Goal: Task Accomplishment & Management: Manage account settings

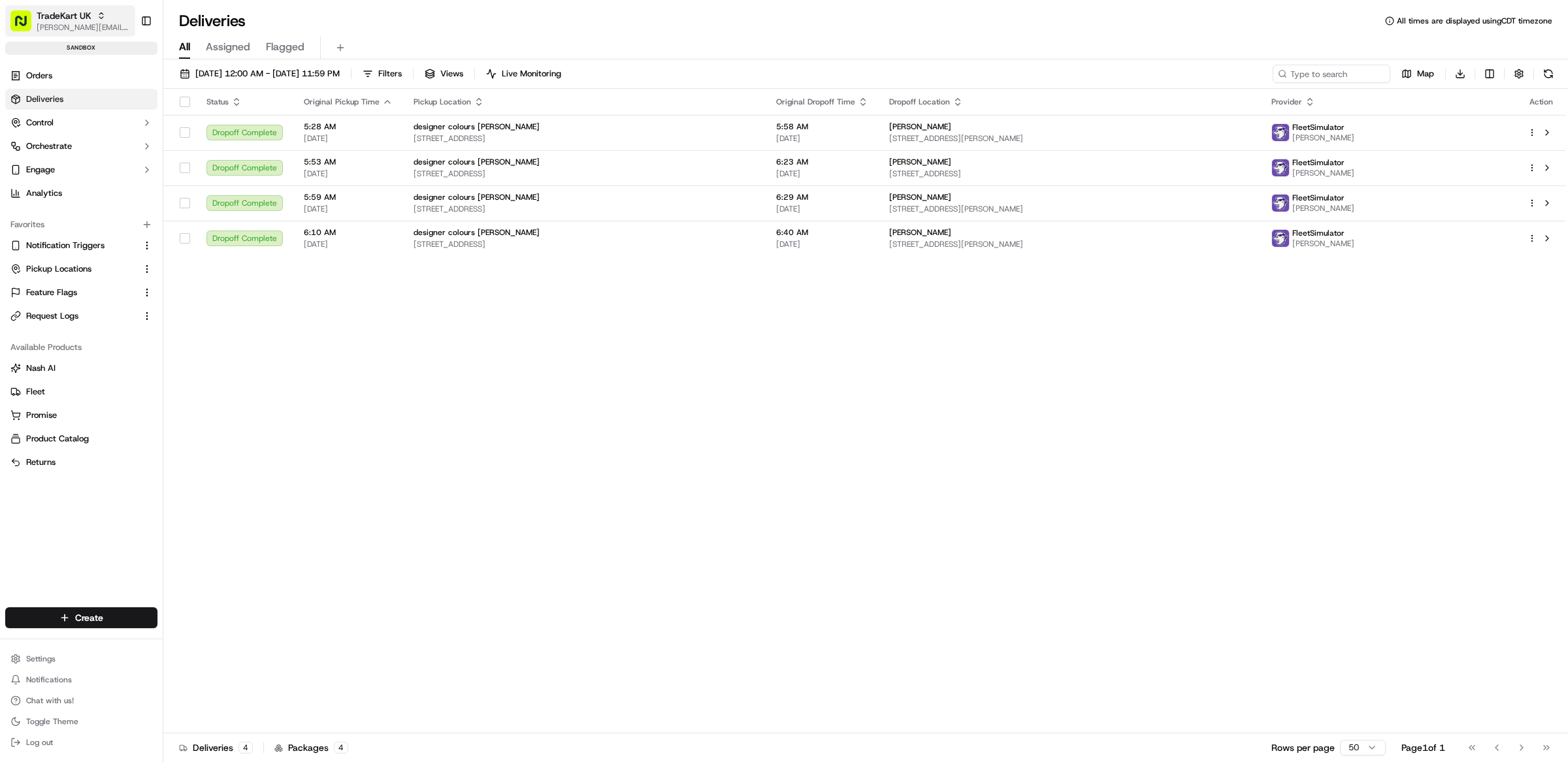
click at [53, 27] on span "[PERSON_NAME][EMAIL_ADDRESS][DOMAIN_NAME]" at bounding box center [83, 27] width 93 height 11
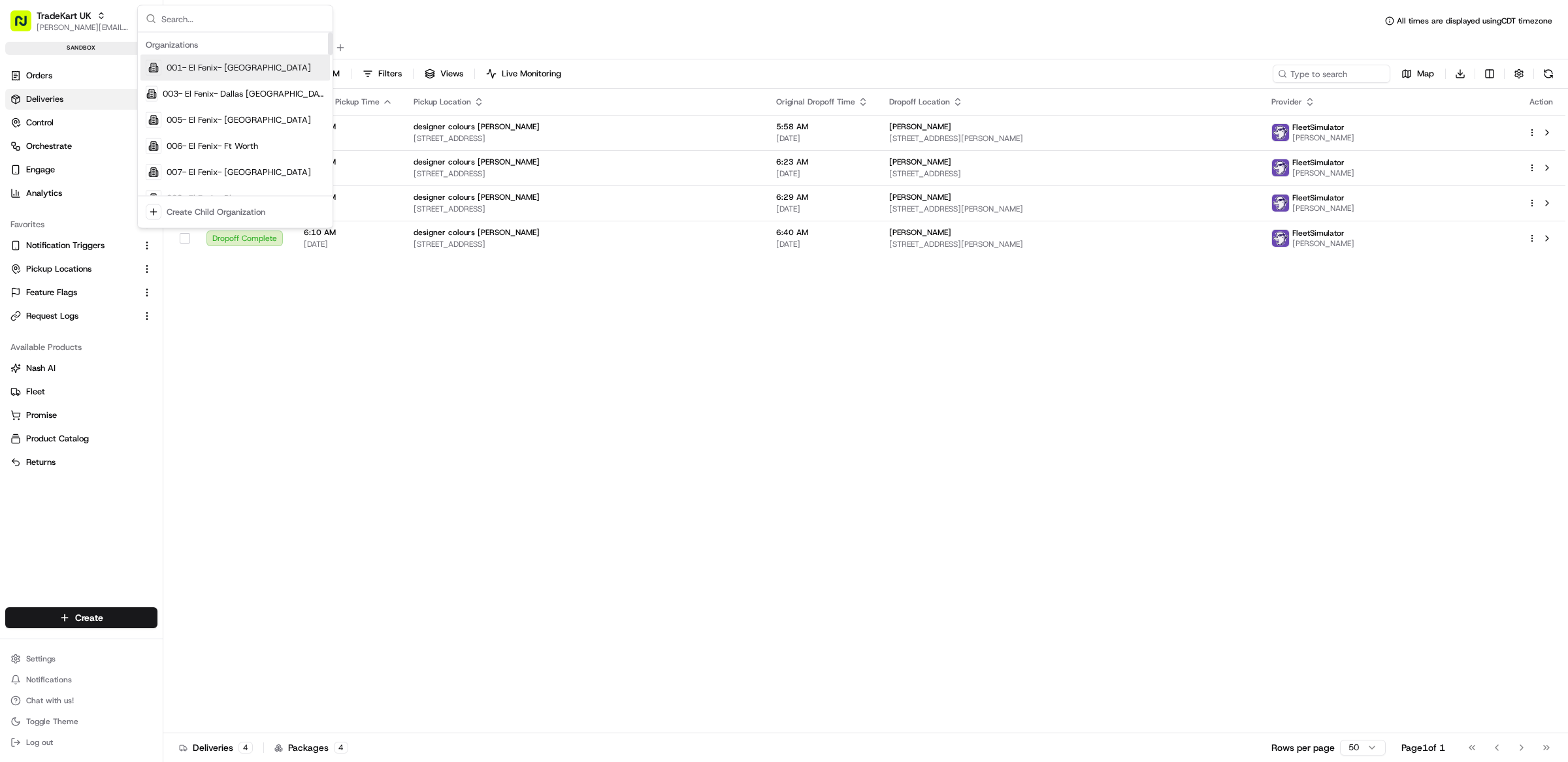
click at [226, 23] on input "text" at bounding box center [243, 18] width 164 height 26
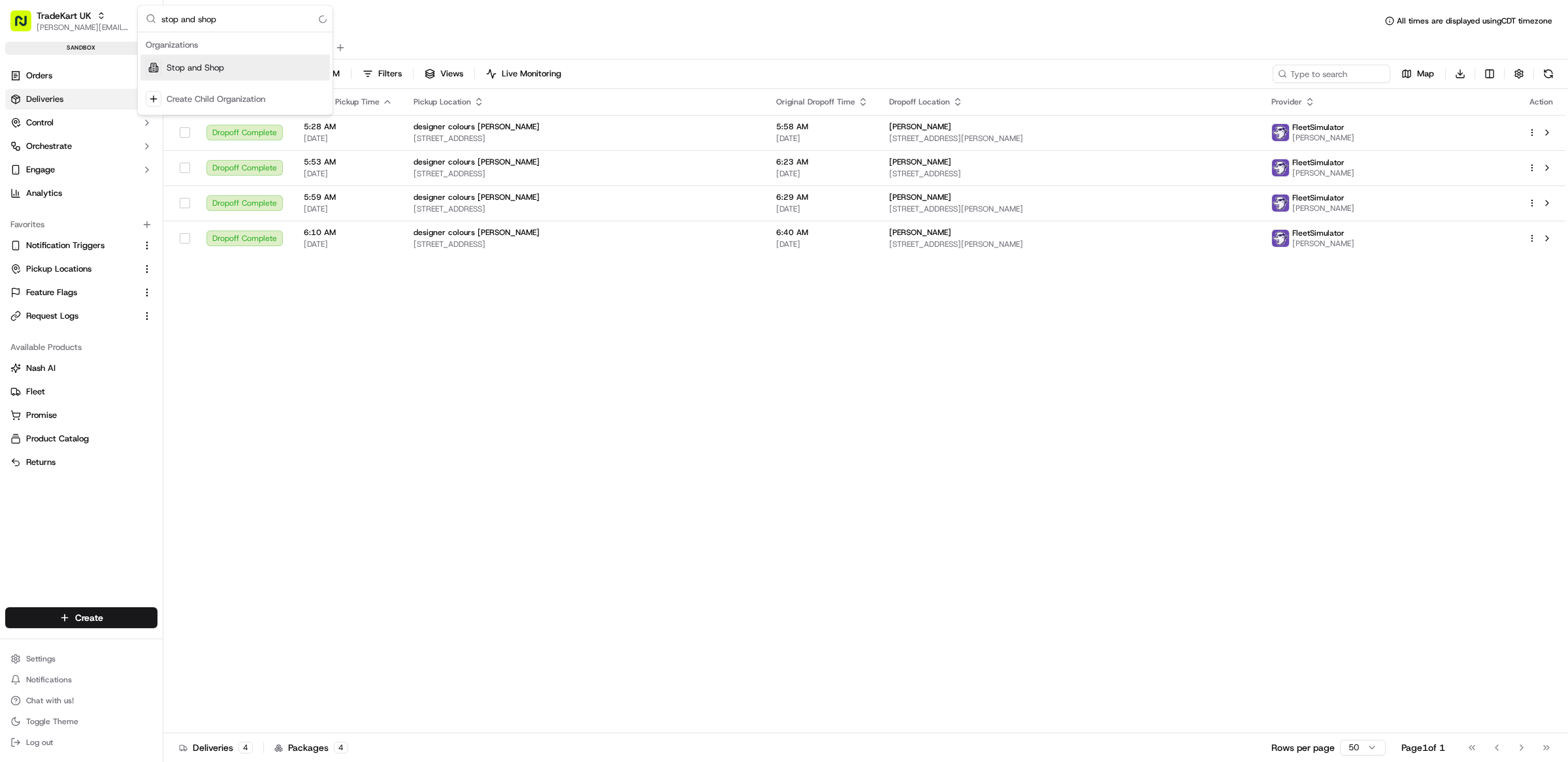
type input "stop and shop"
click at [208, 64] on span "Stop and Shop" at bounding box center [195, 68] width 57 height 12
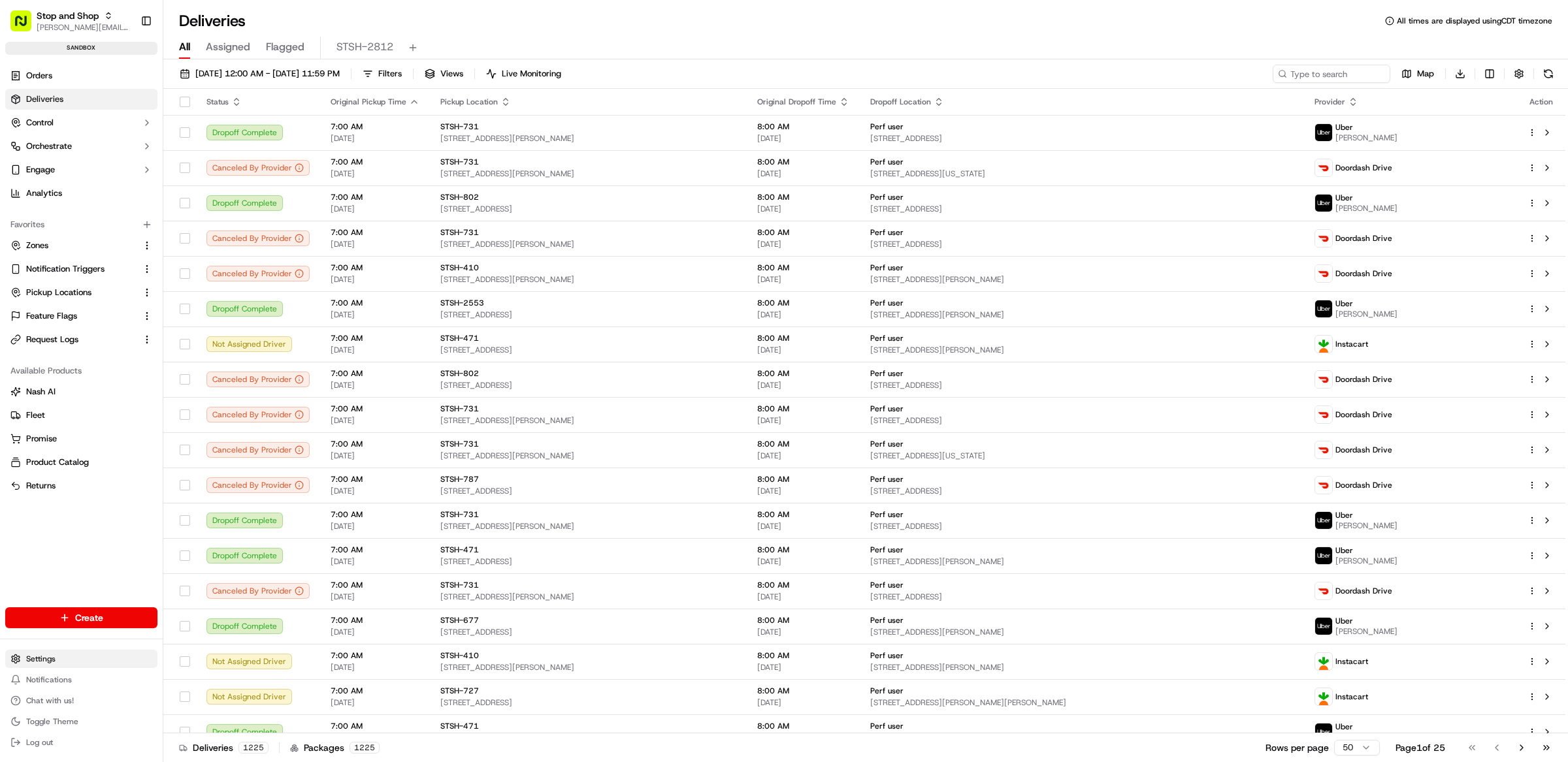
click at [51, 660] on html "Stop and Shop matt@usenash.com Toggle Sidebar sandbox Orders Deliveries Control…" at bounding box center [784, 381] width 1568 height 762
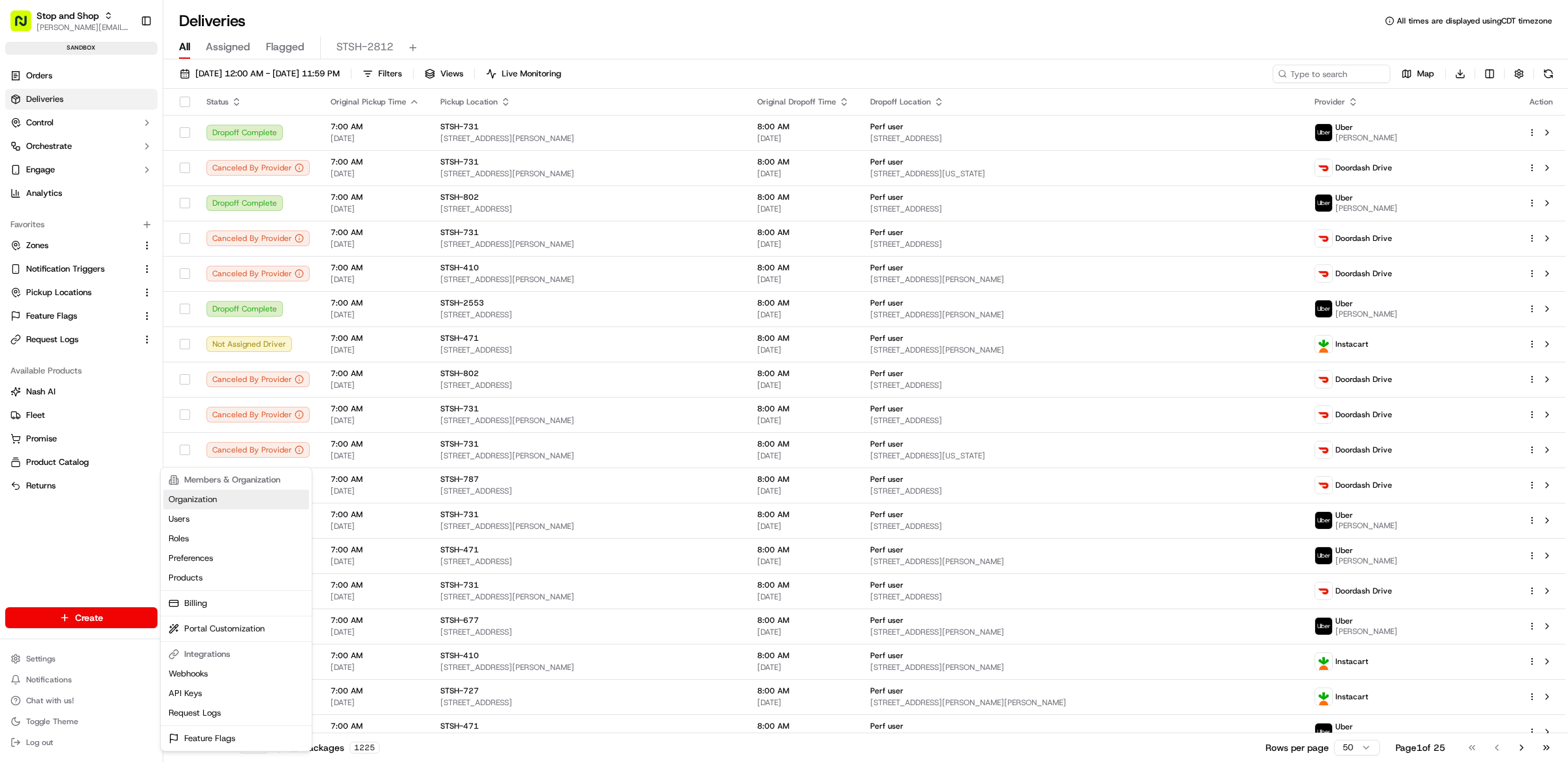
click at [233, 504] on link "Organization" at bounding box center [236, 500] width 145 height 19
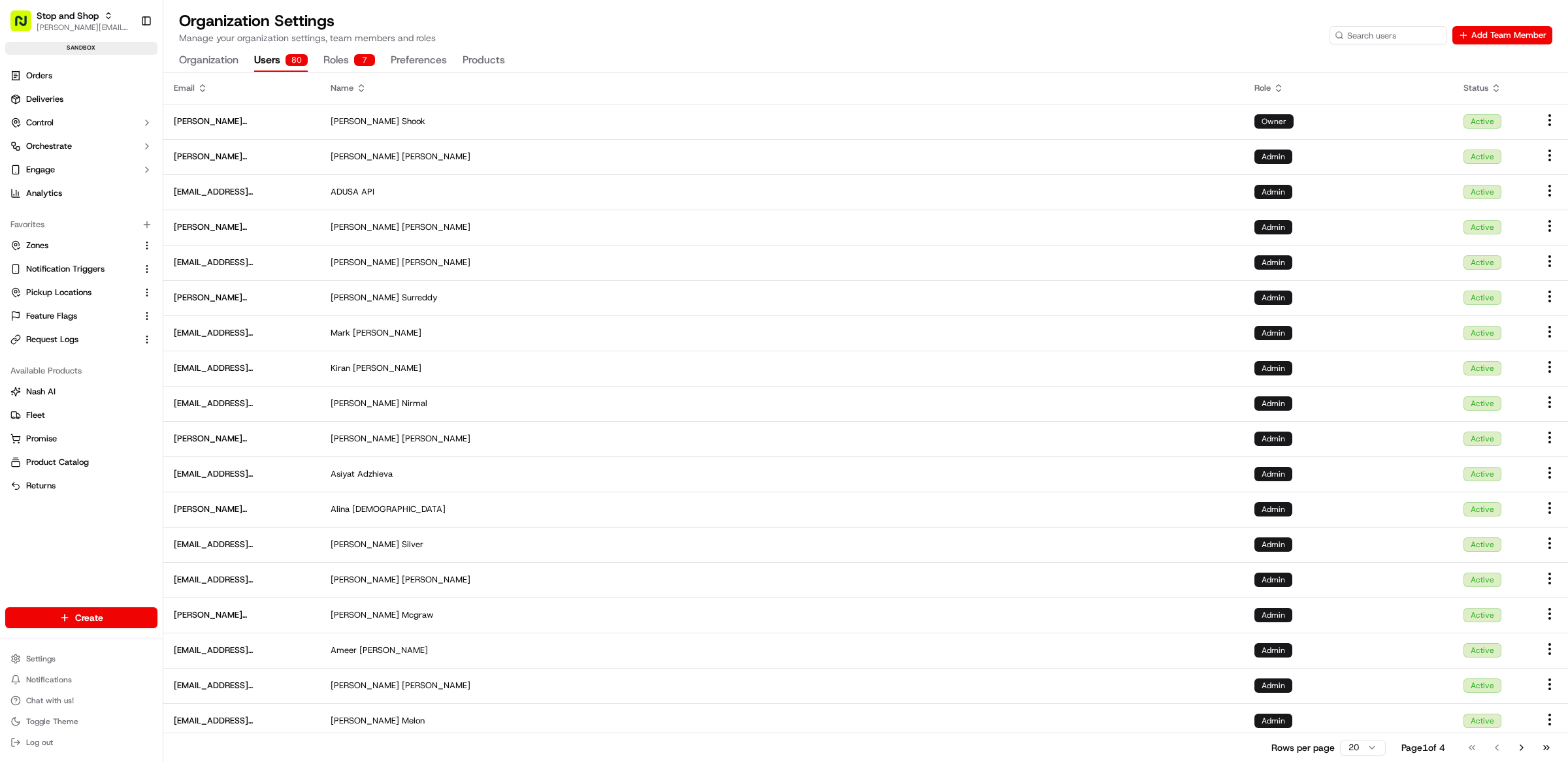
click at [278, 60] on button "Users 80" at bounding box center [280, 60] width 53 height 22
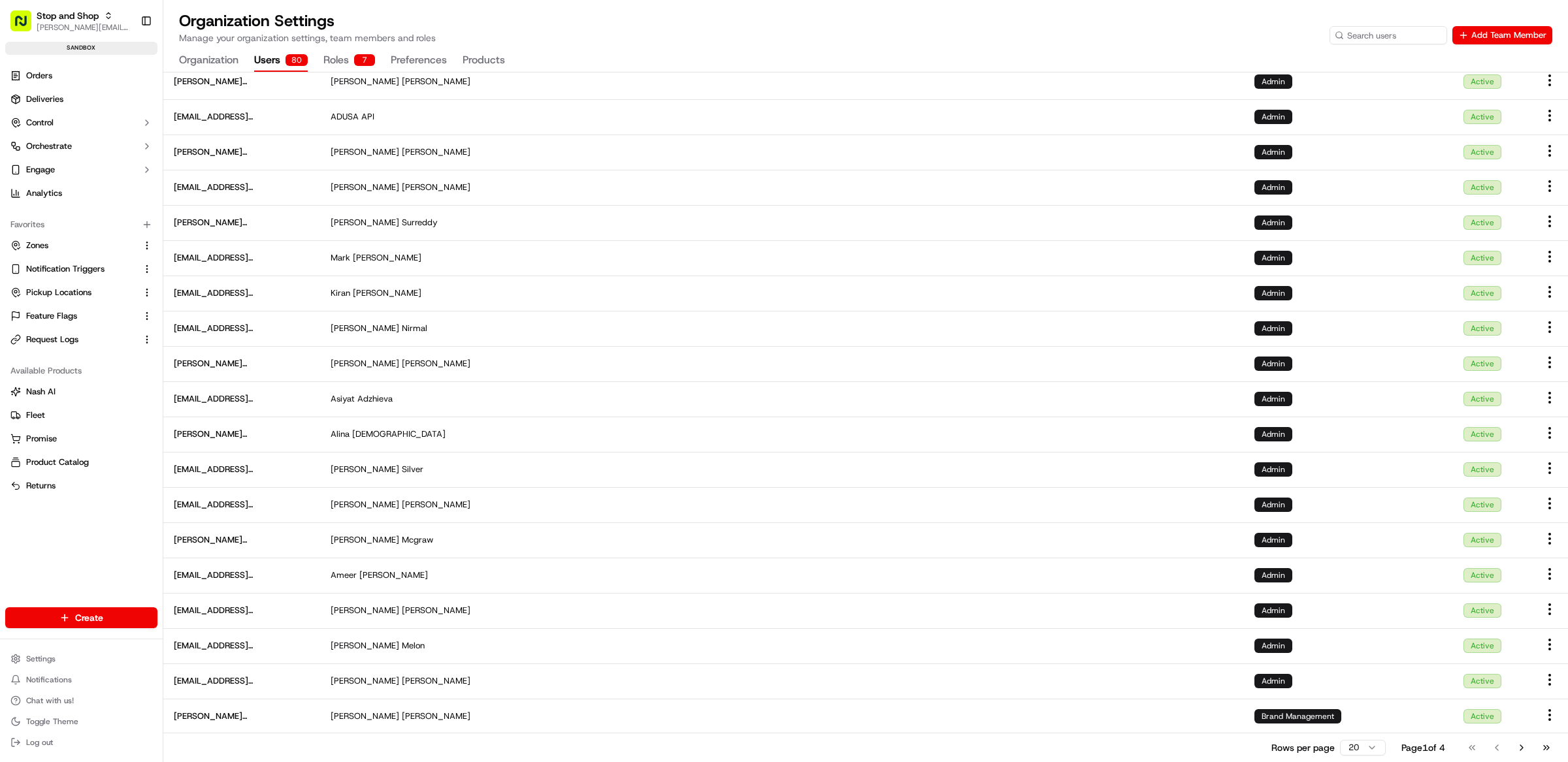
click at [1365, 749] on html "Stop and Shop matt@usenash.com Toggle Sidebar sandbox Orders Deliveries Control…" at bounding box center [784, 381] width 1568 height 762
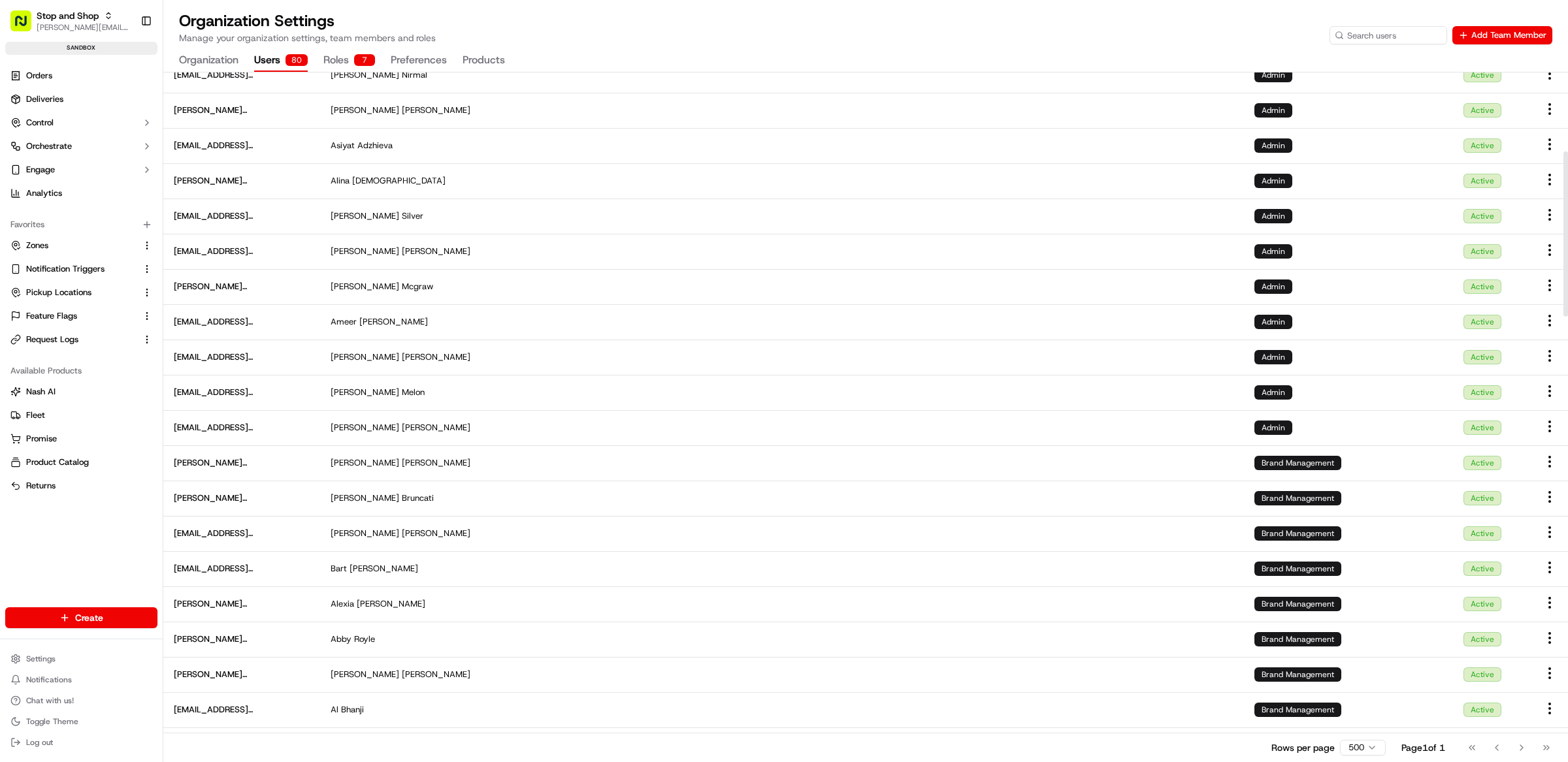
scroll to position [0, 0]
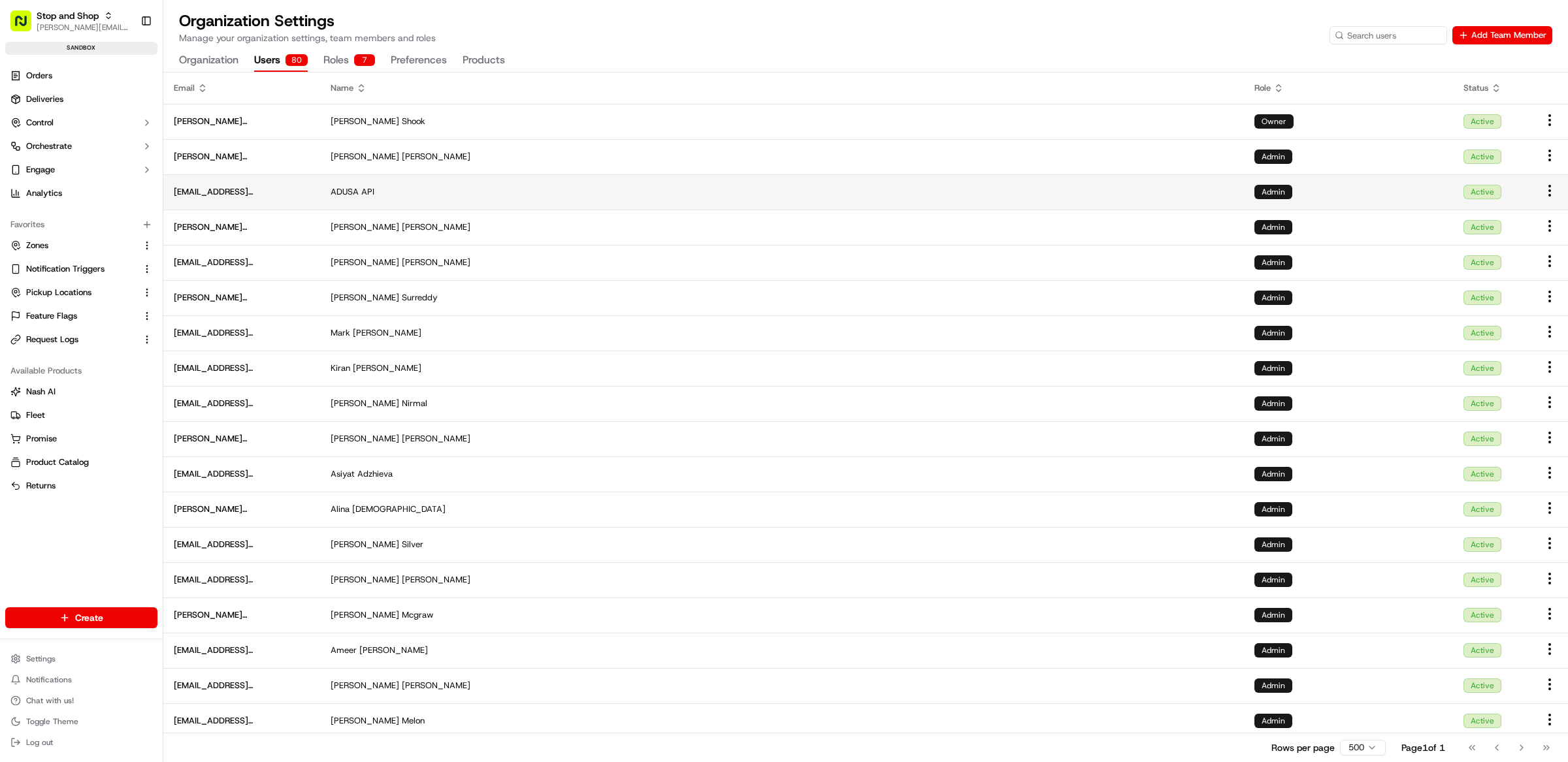
drag, startPoint x: 315, startPoint y: 192, endPoint x: 174, endPoint y: 192, distance: 141.0
click at [174, 192] on span "adusaAPI@peapoddigitallabs.com" at bounding box center [241, 192] width 136 height 12
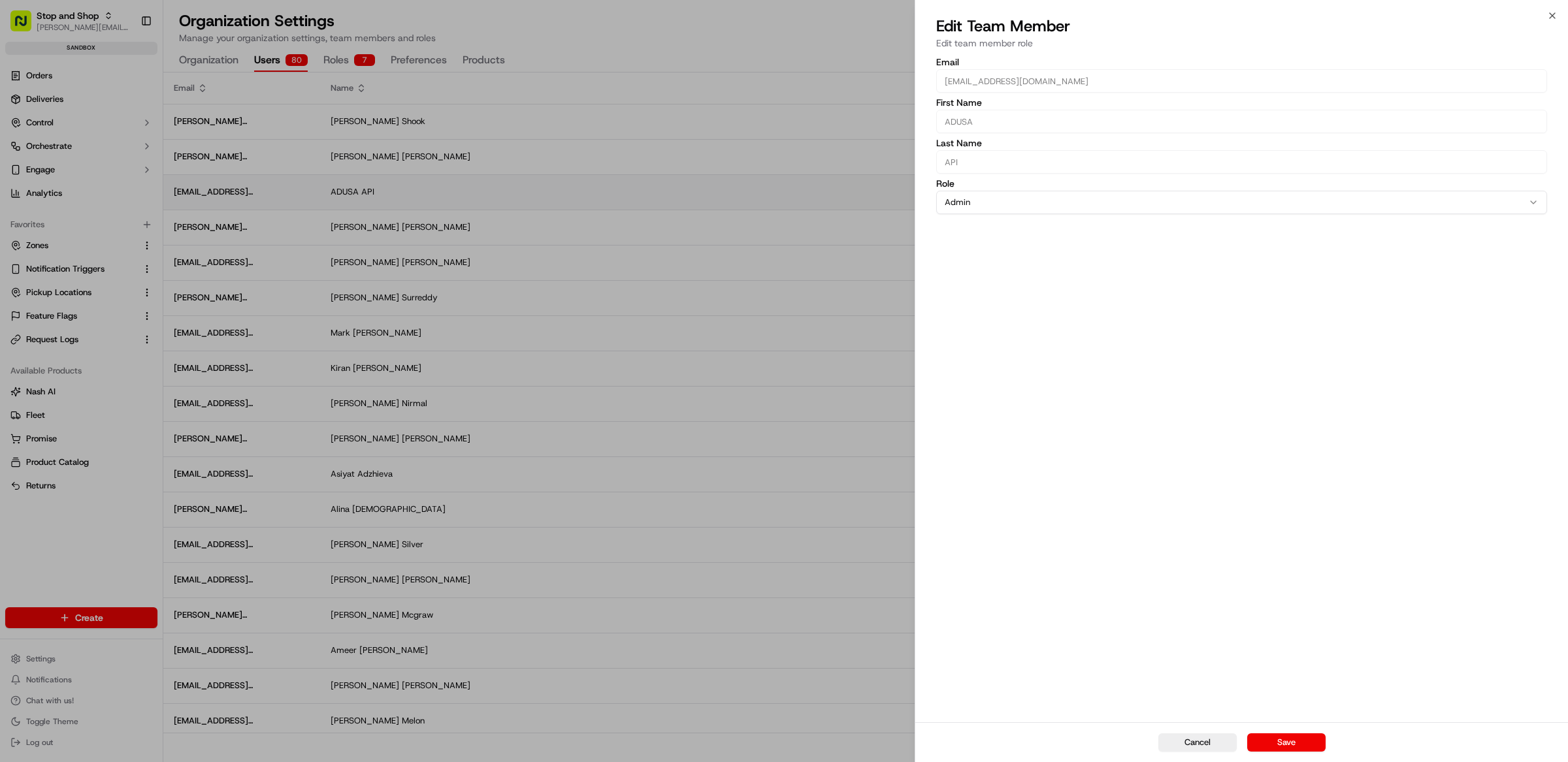
copy span "adusaAPI@peapoddigitallabs.com"
click at [1194, 746] on button "Cancel" at bounding box center [1197, 743] width 78 height 18
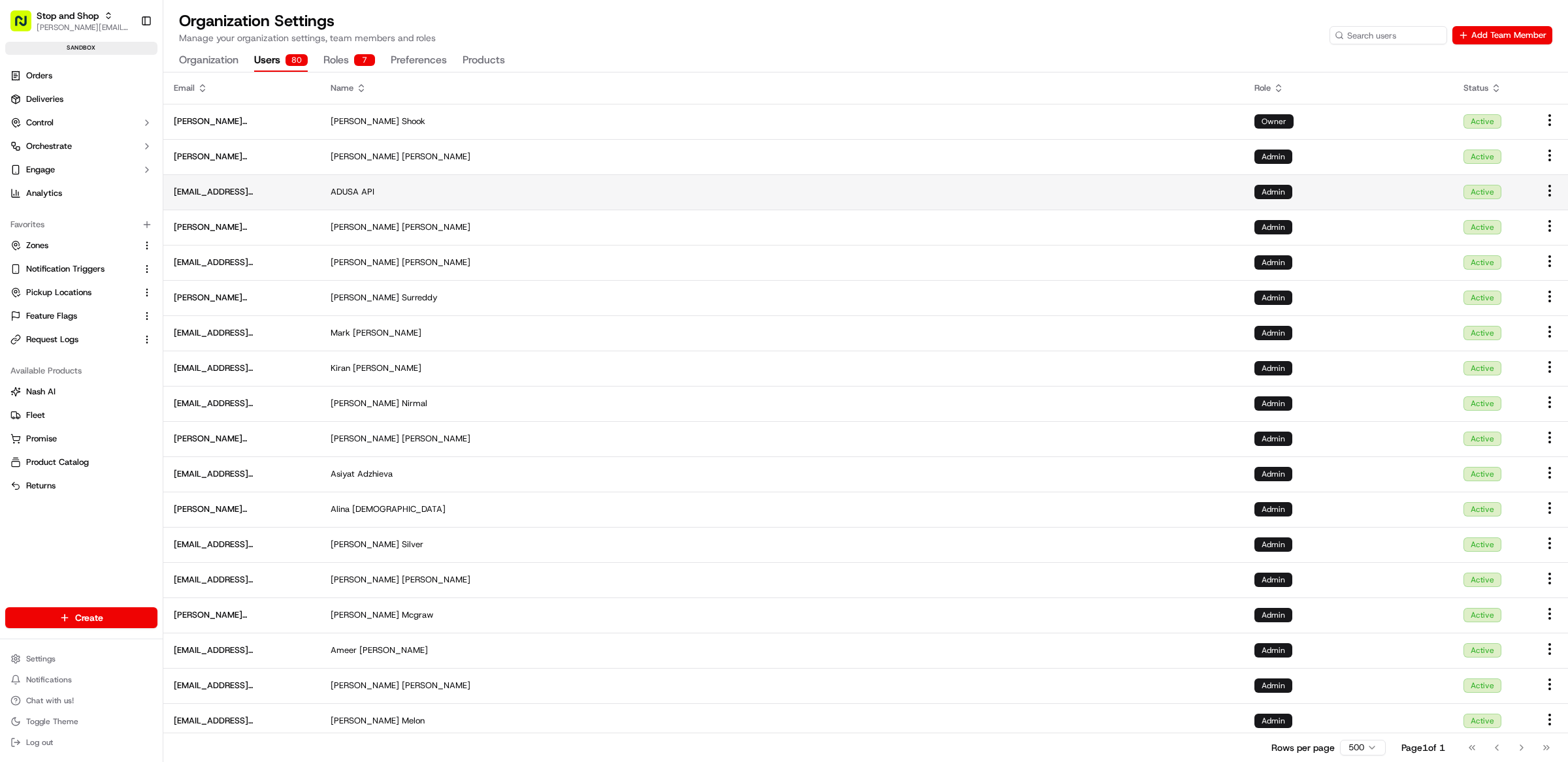
click at [310, 195] on span "adusaAPI@peapoddigitallabs.com" at bounding box center [241, 192] width 136 height 12
click at [604, 59] on div "Organization Settings Manage your organization settings, team members and roles…" at bounding box center [866, 41] width 1404 height 61
click at [424, 196] on div "ADUSA API" at bounding box center [782, 192] width 903 height 12
click at [627, 67] on div "Organization Settings Manage your organization settings, team members and roles…" at bounding box center [866, 41] width 1404 height 61
click at [463, 197] on div "ADUSA API" at bounding box center [782, 192] width 903 height 12
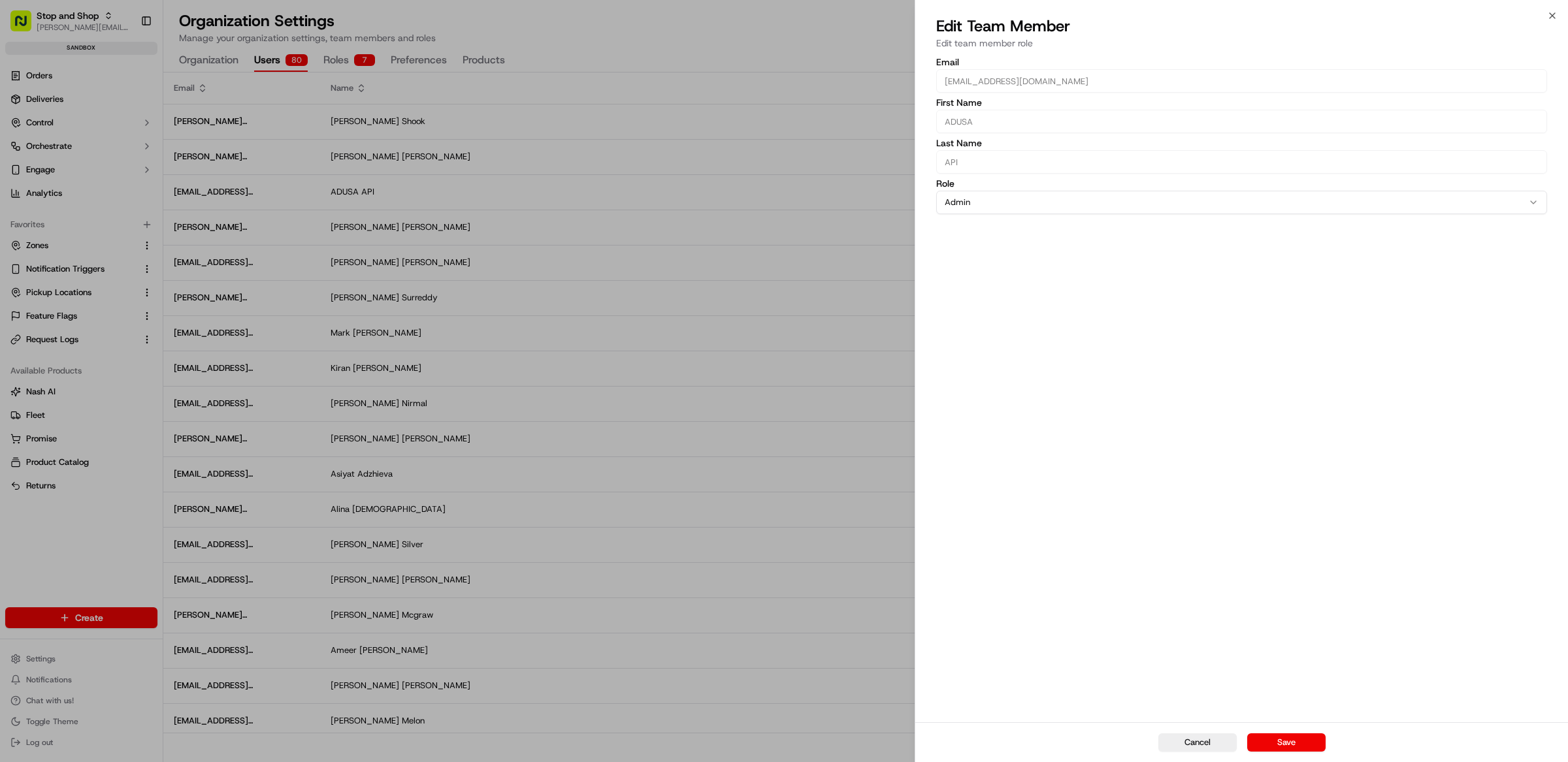
click at [1041, 194] on button "Admin" at bounding box center [1242, 202] width 611 height 23
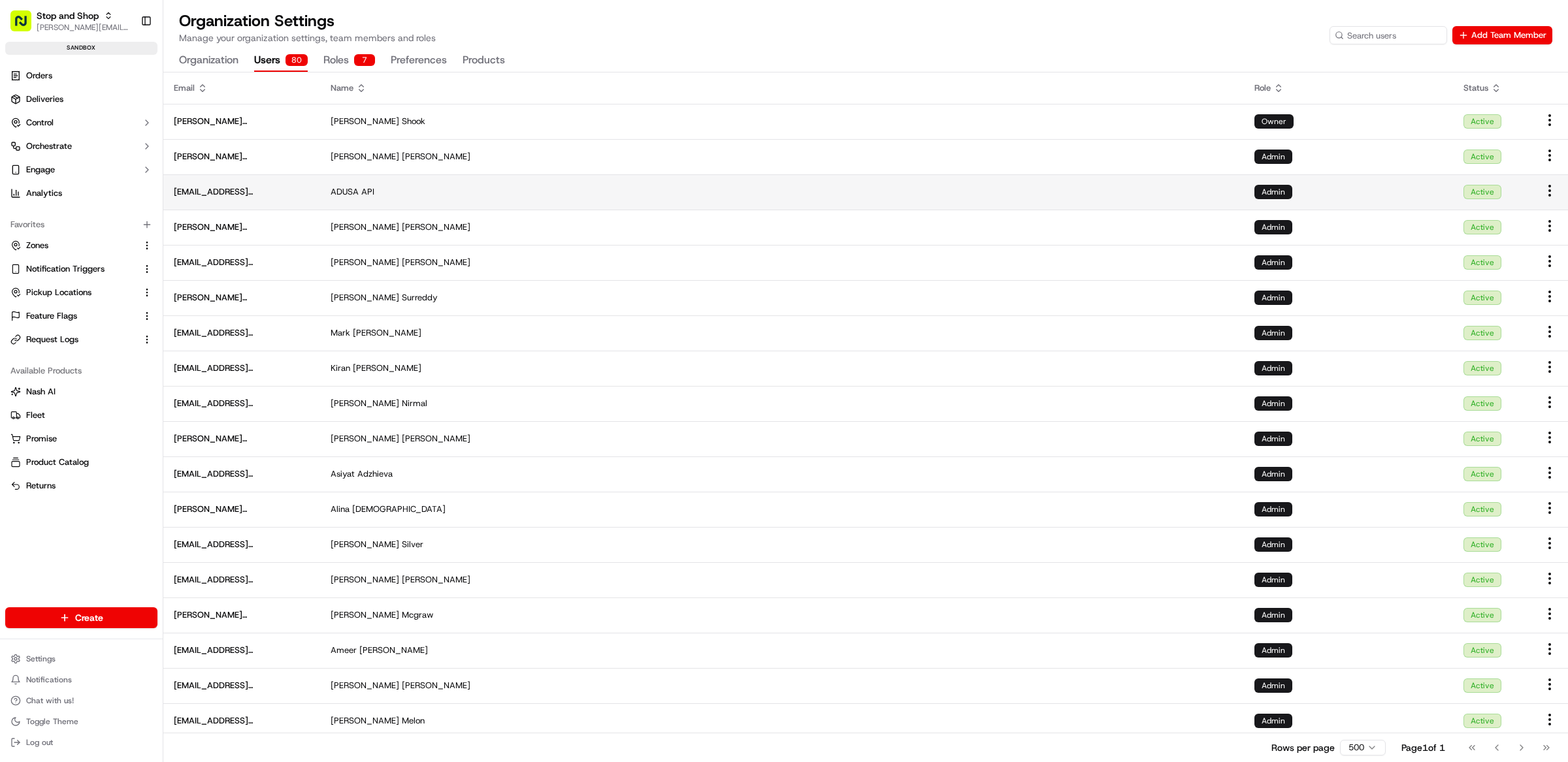
click at [399, 182] on td "ADUSA API" at bounding box center [783, 192] width 924 height 35
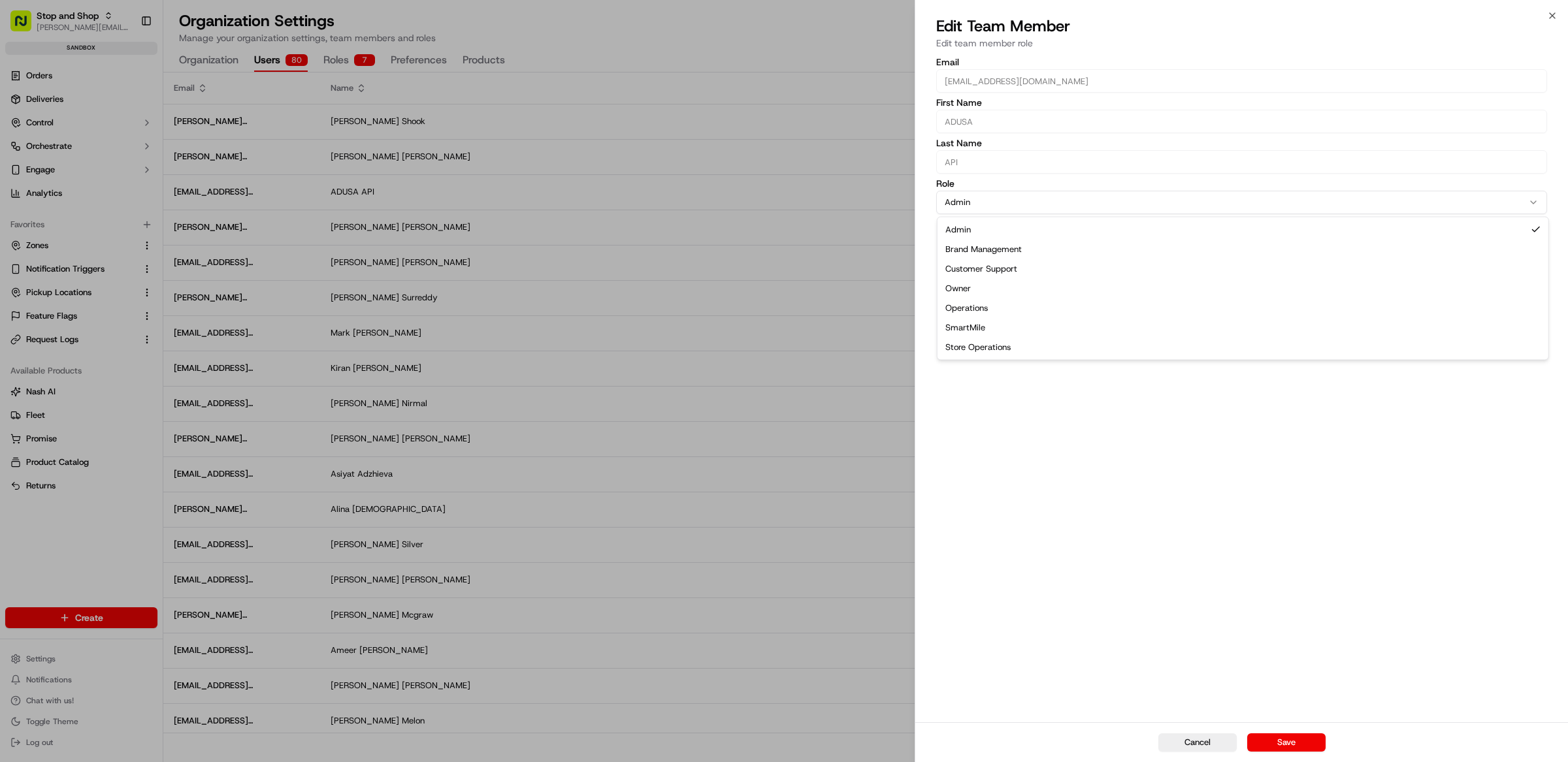
click at [1034, 202] on button "Admin" at bounding box center [1242, 202] width 611 height 23
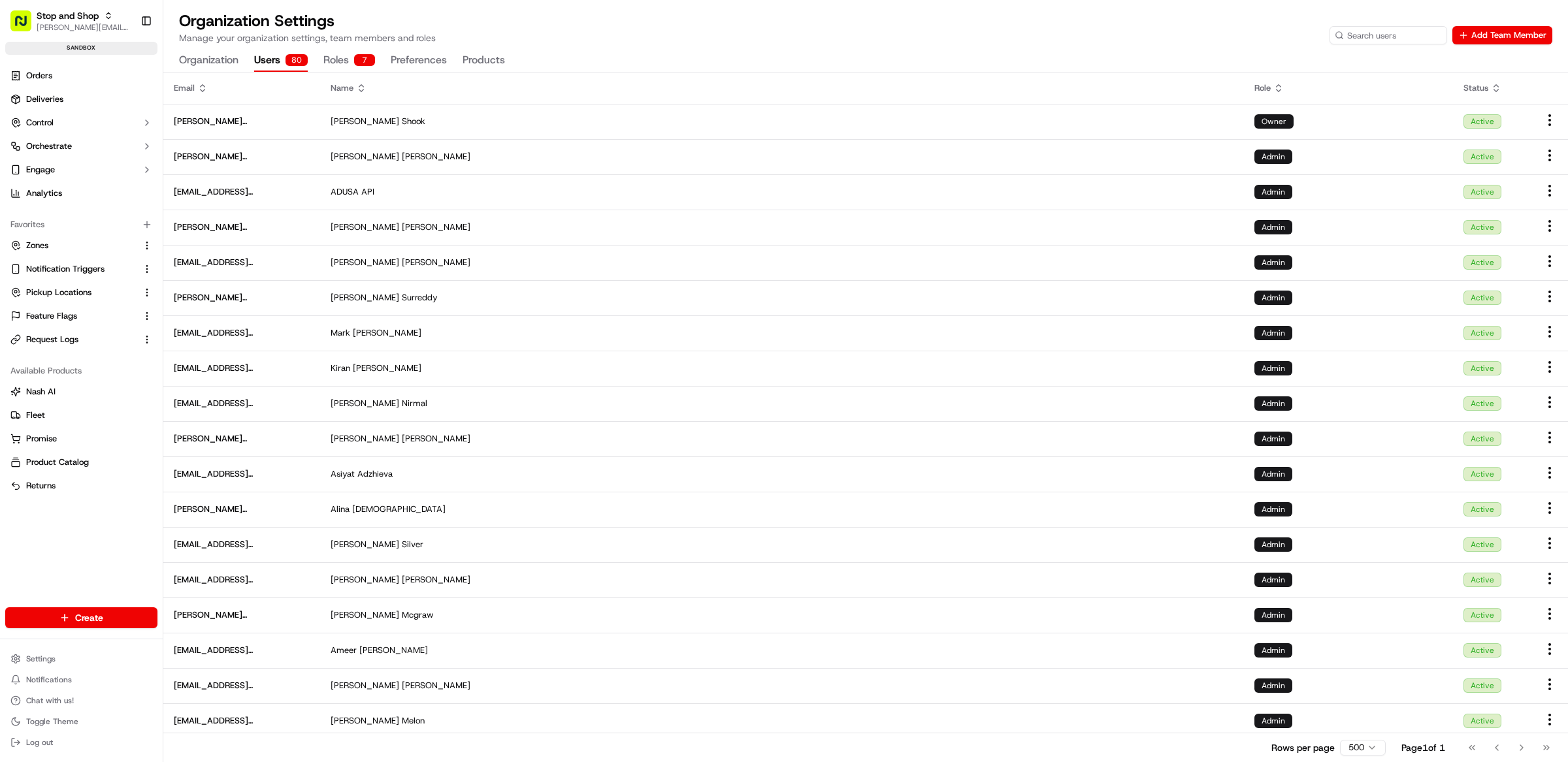
click at [340, 61] on button "Roles 7" at bounding box center [349, 60] width 51 height 22
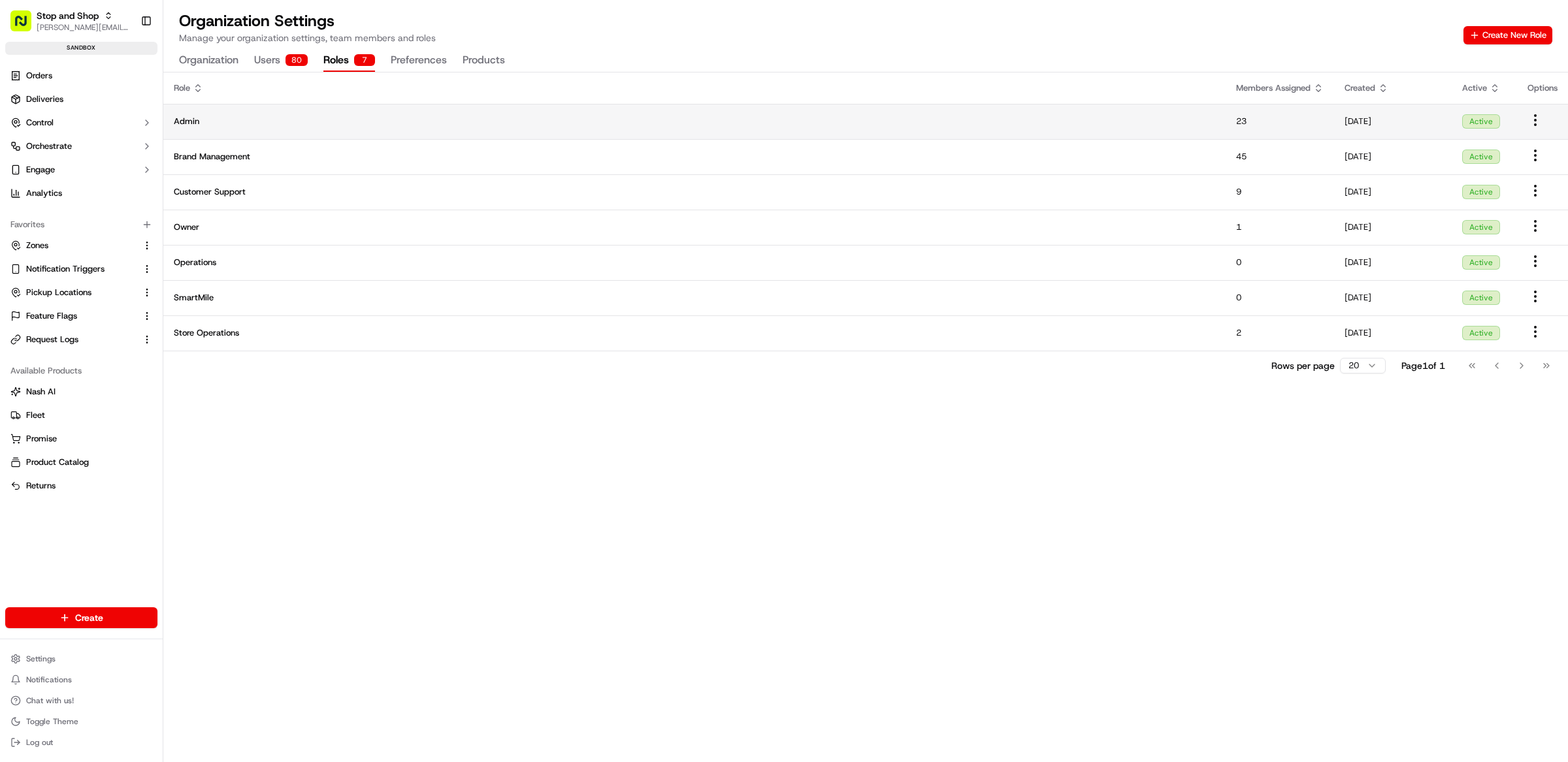
click at [265, 115] on span "Admin" at bounding box center [693, 121] width 1041 height 12
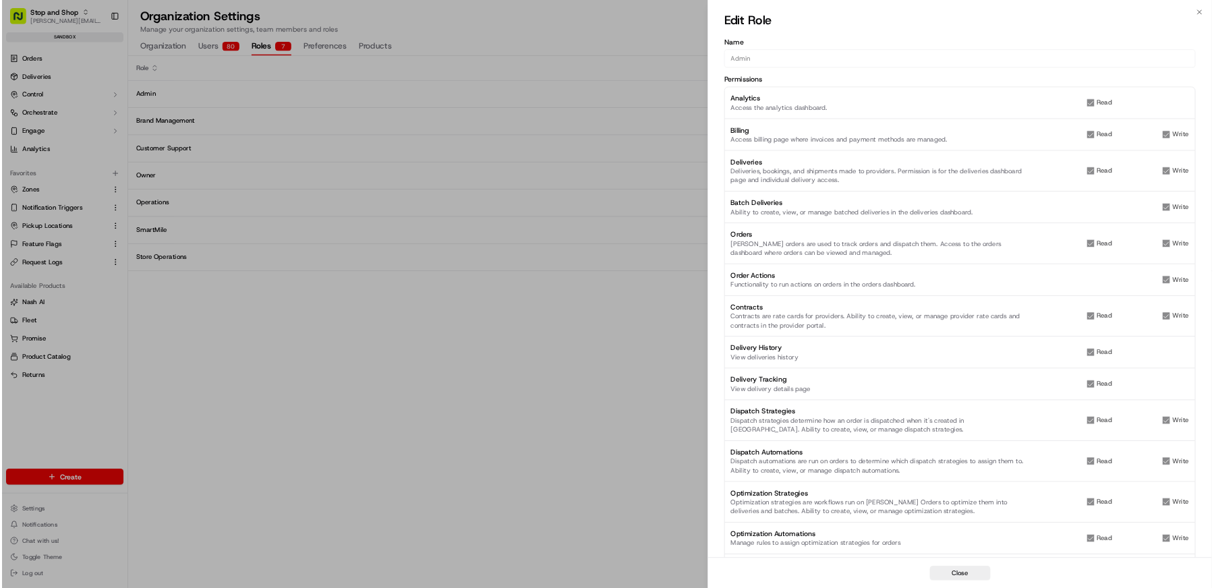
scroll to position [598, 0]
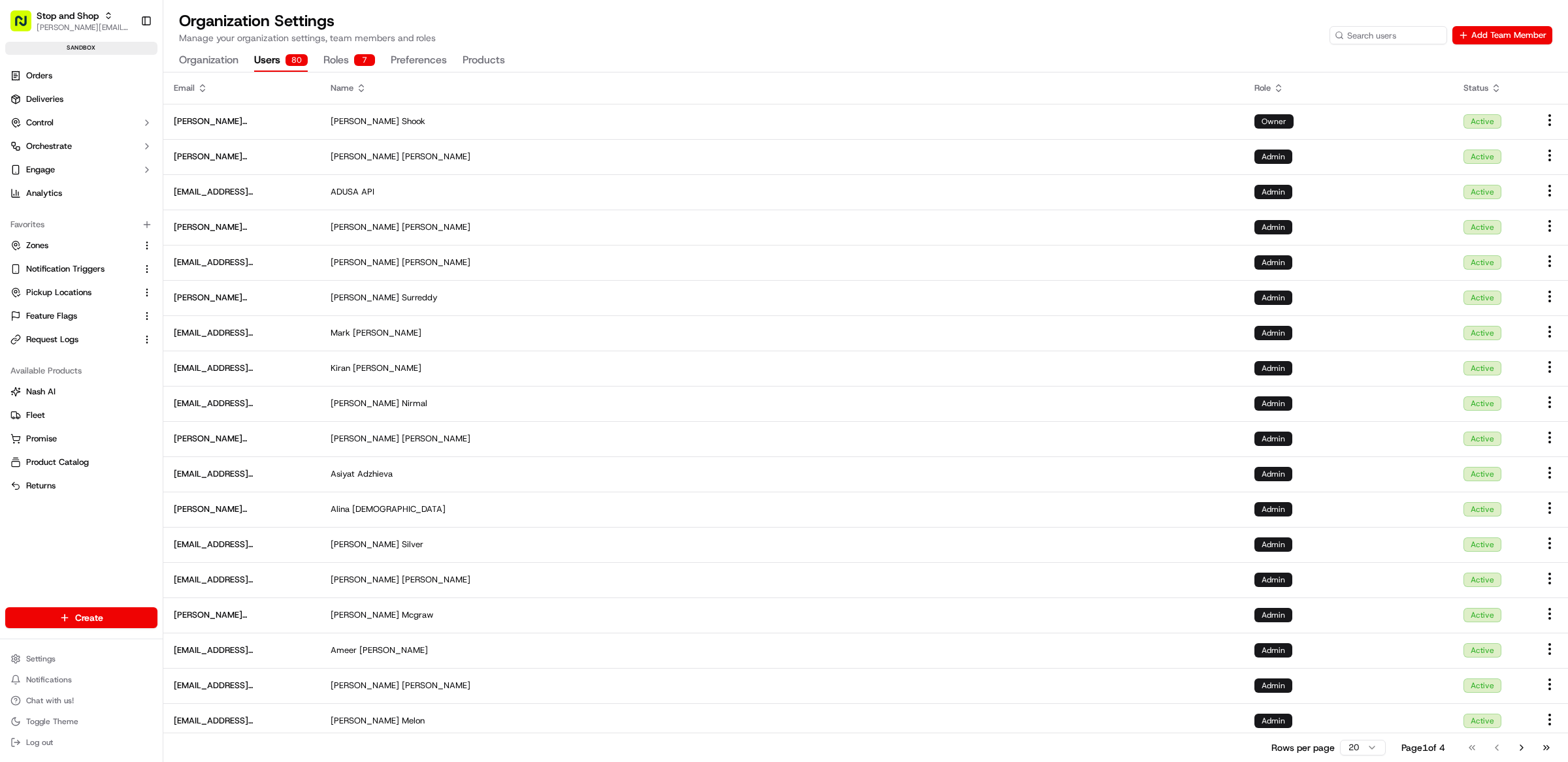
click at [271, 62] on button "Users 80" at bounding box center [280, 60] width 53 height 22
click at [450, 193] on div "ADUSA API" at bounding box center [782, 192] width 903 height 12
copy span "adusaAPI@peapoddigitallabs.com"
drag, startPoint x: 173, startPoint y: 194, endPoint x: 306, endPoint y: 198, distance: 133.1
click at [306, 198] on td "adusaAPI@peapoddigitallabs.com" at bounding box center [242, 192] width 157 height 35
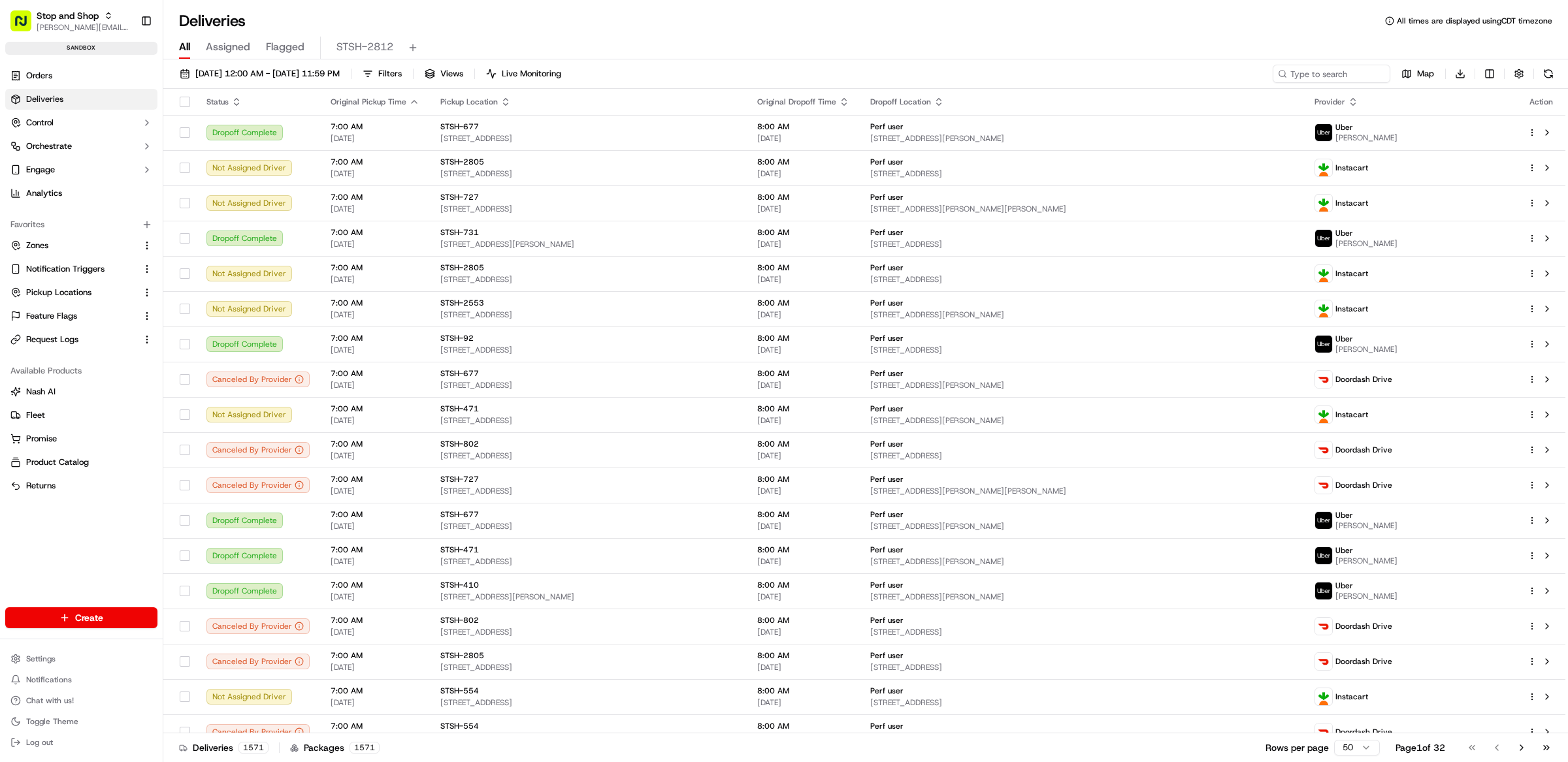
click at [856, 45] on div "All Assigned Flagged STSH-2812" at bounding box center [866, 48] width 1404 height 23
click at [729, 39] on div "All Assigned Flagged STSH-2812" at bounding box center [866, 48] width 1404 height 23
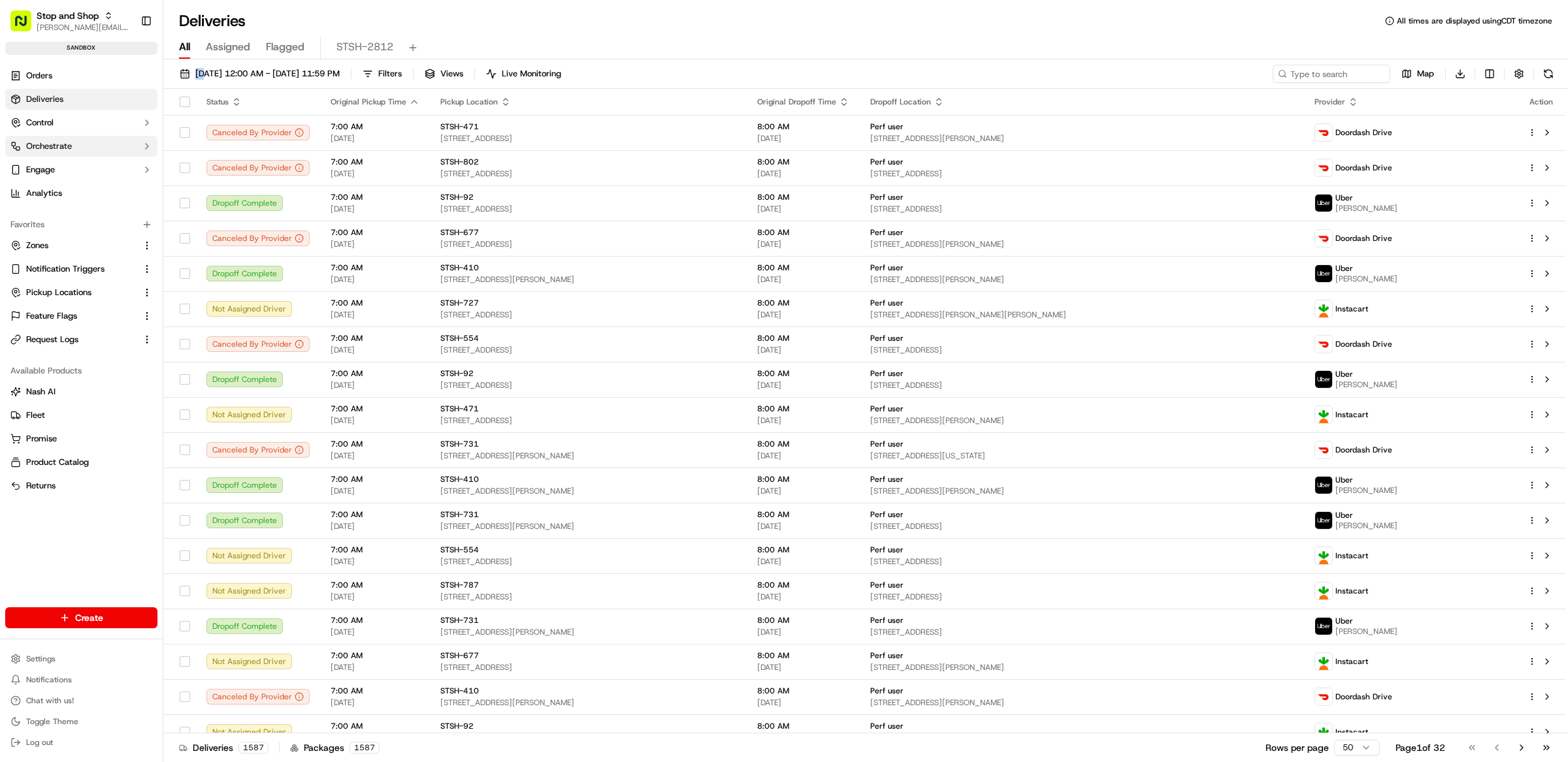
click at [65, 149] on span "Orchestrate" at bounding box center [48, 146] width 46 height 12
click at [81, 179] on link "Dispatch Strategies" at bounding box center [81, 188] width 121 height 18
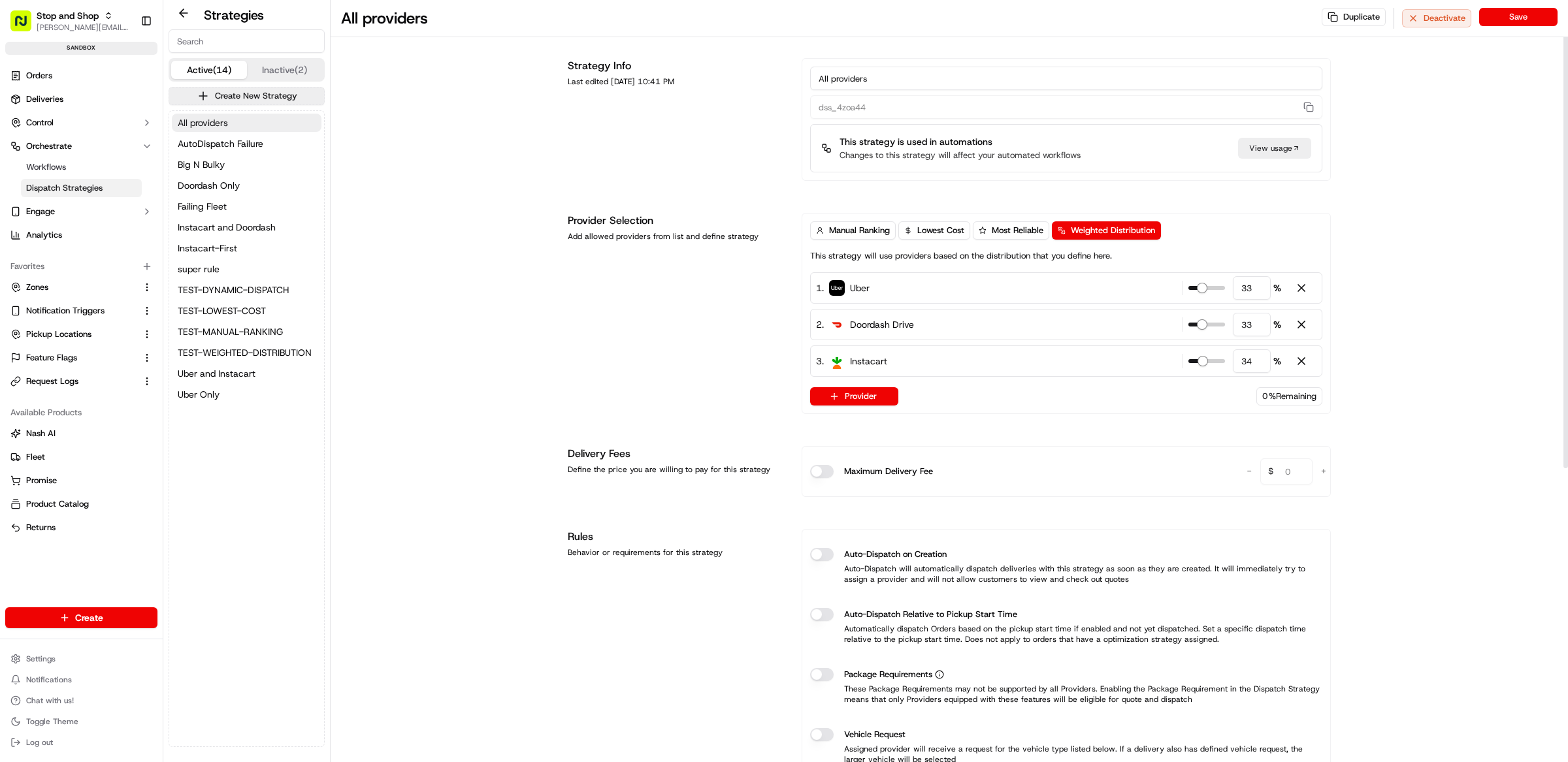
click at [212, 118] on span "All providers" at bounding box center [202, 122] width 50 height 13
click at [51, 77] on span "Orders" at bounding box center [39, 76] width 26 height 12
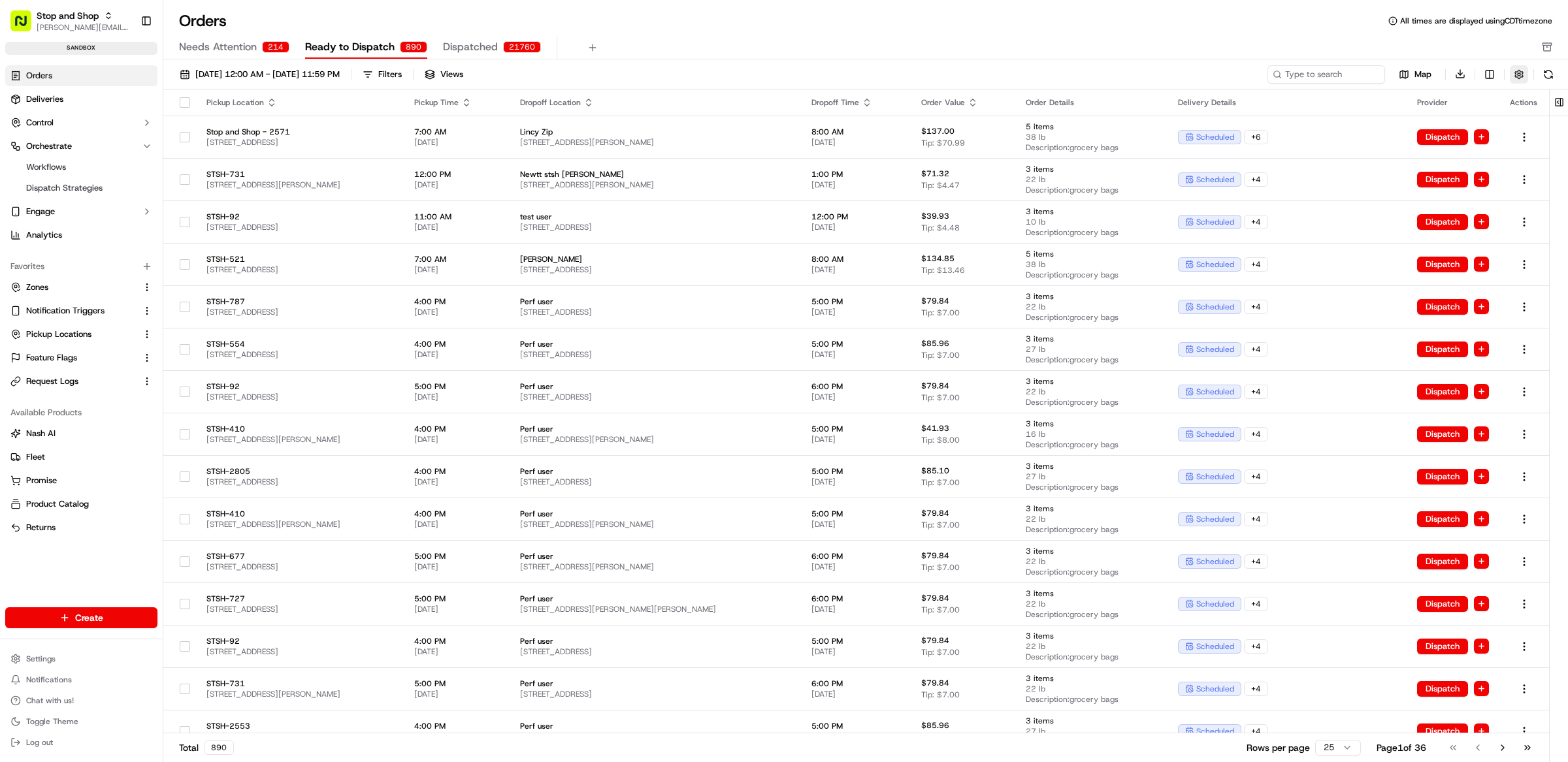
click at [1522, 77] on button "button" at bounding box center [1519, 74] width 18 height 18
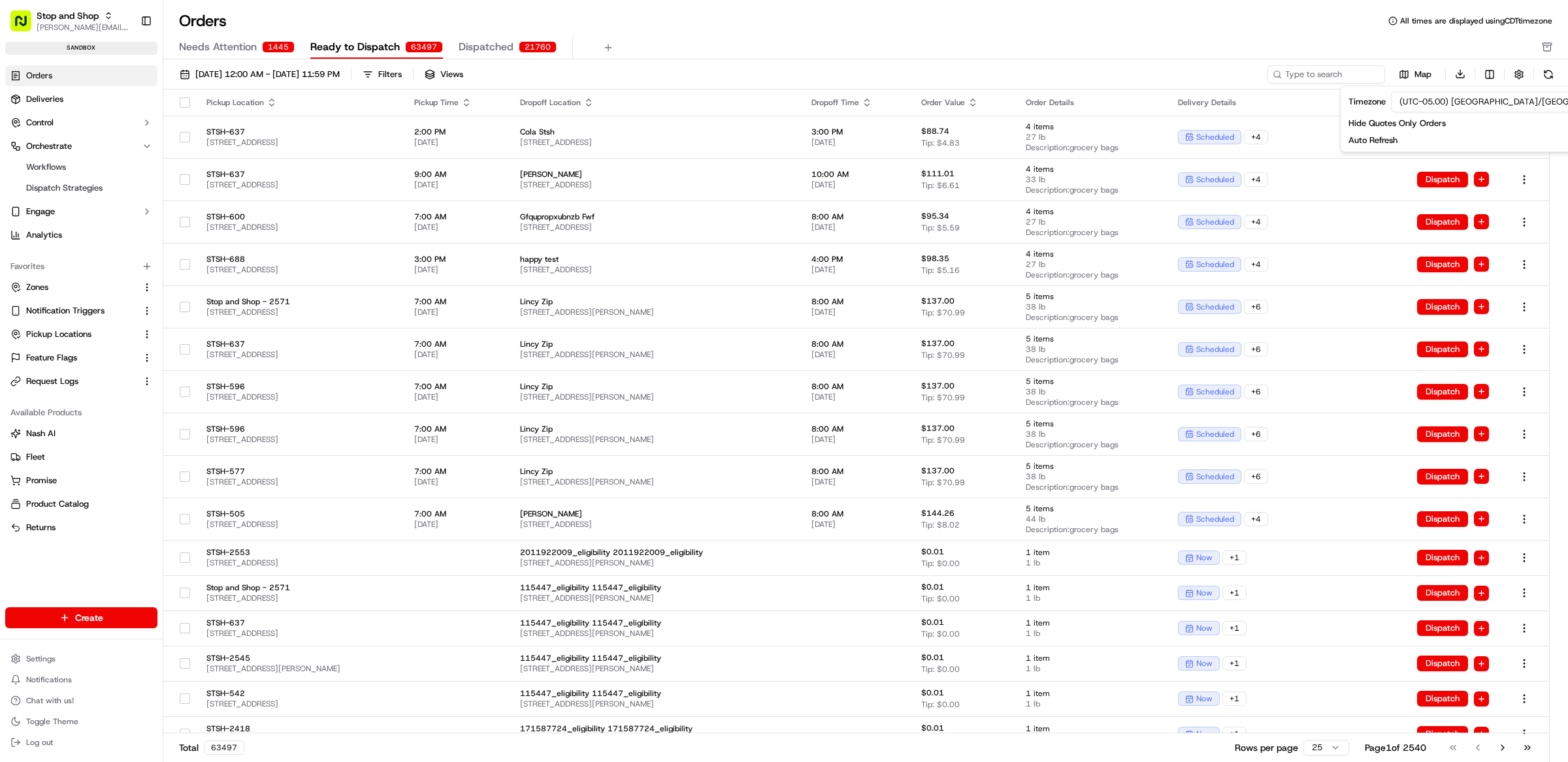
click at [1151, 33] on div "Orders All times are displayed using CDT timezone Needs Attention 1445 Ready to…" at bounding box center [866, 35] width 1404 height 49
click at [1517, 70] on button "button" at bounding box center [1519, 74] width 18 height 18
drag, startPoint x: 856, startPoint y: 43, endPoint x: 849, endPoint y: 45, distance: 7.3
click at [856, 44] on div "Needs Attention 1445 Ready to Dispatch 63493 Dispatched 21764" at bounding box center [856, 47] width 1355 height 22
click at [262, 76] on span "09/01/2025 12:00 AM - 09/30/2025 11:59 PM" at bounding box center [267, 75] width 144 height 12
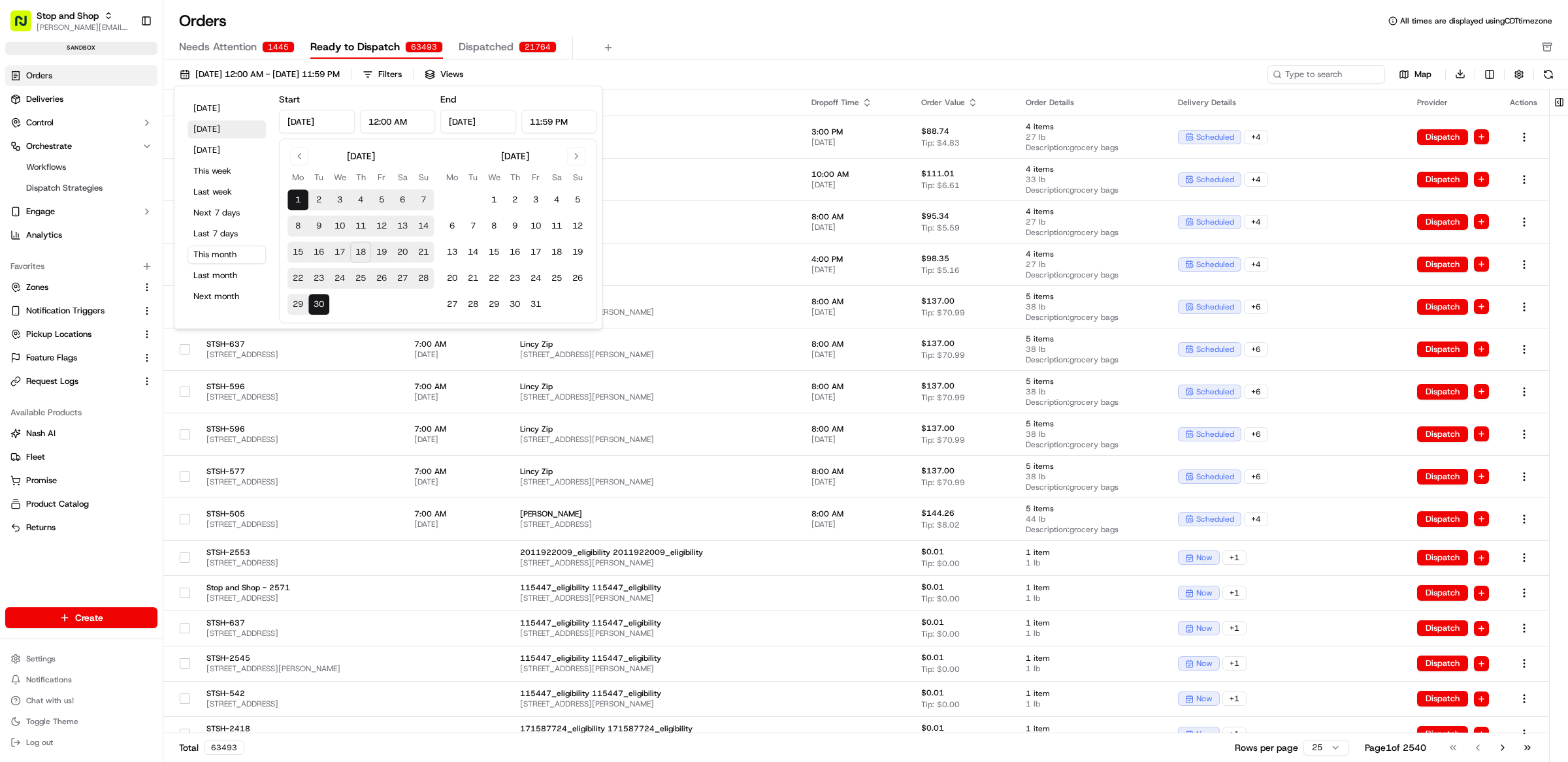
click at [226, 134] on button "Yesterday" at bounding box center [227, 129] width 78 height 18
type input "Sep 17, 2025"
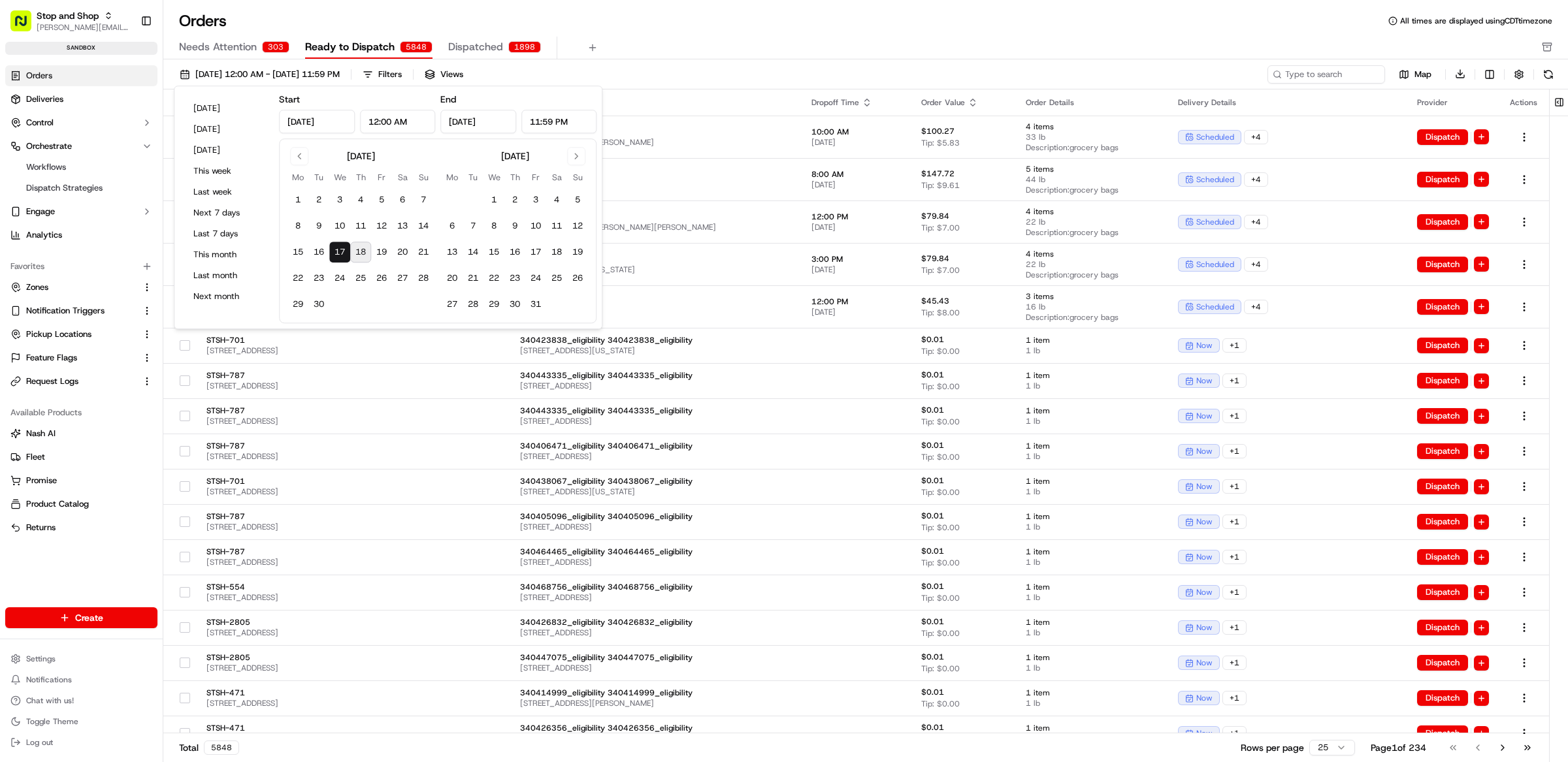
click at [695, 36] on div "Orders All times are displayed using CDT timezone Needs Attention 303 Ready to …" at bounding box center [866, 35] width 1404 height 49
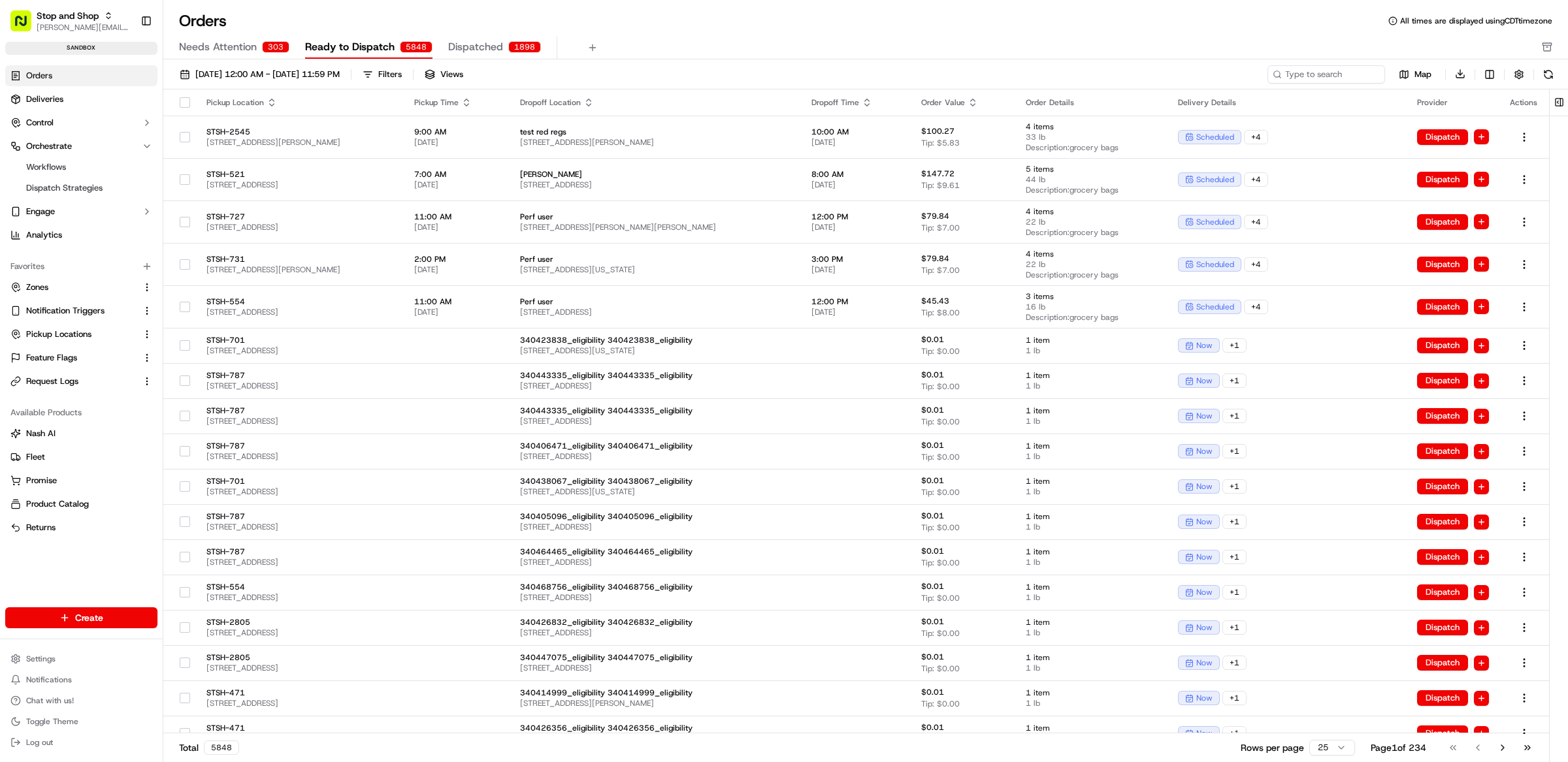
click at [796, 35] on div "Orders All times are displayed using CDT timezone Needs Attention 303 Ready to …" at bounding box center [866, 35] width 1404 height 49
click at [328, 76] on span "09/17/2025 12:00 AM - 09/17/2025 11:59 PM" at bounding box center [267, 75] width 144 height 12
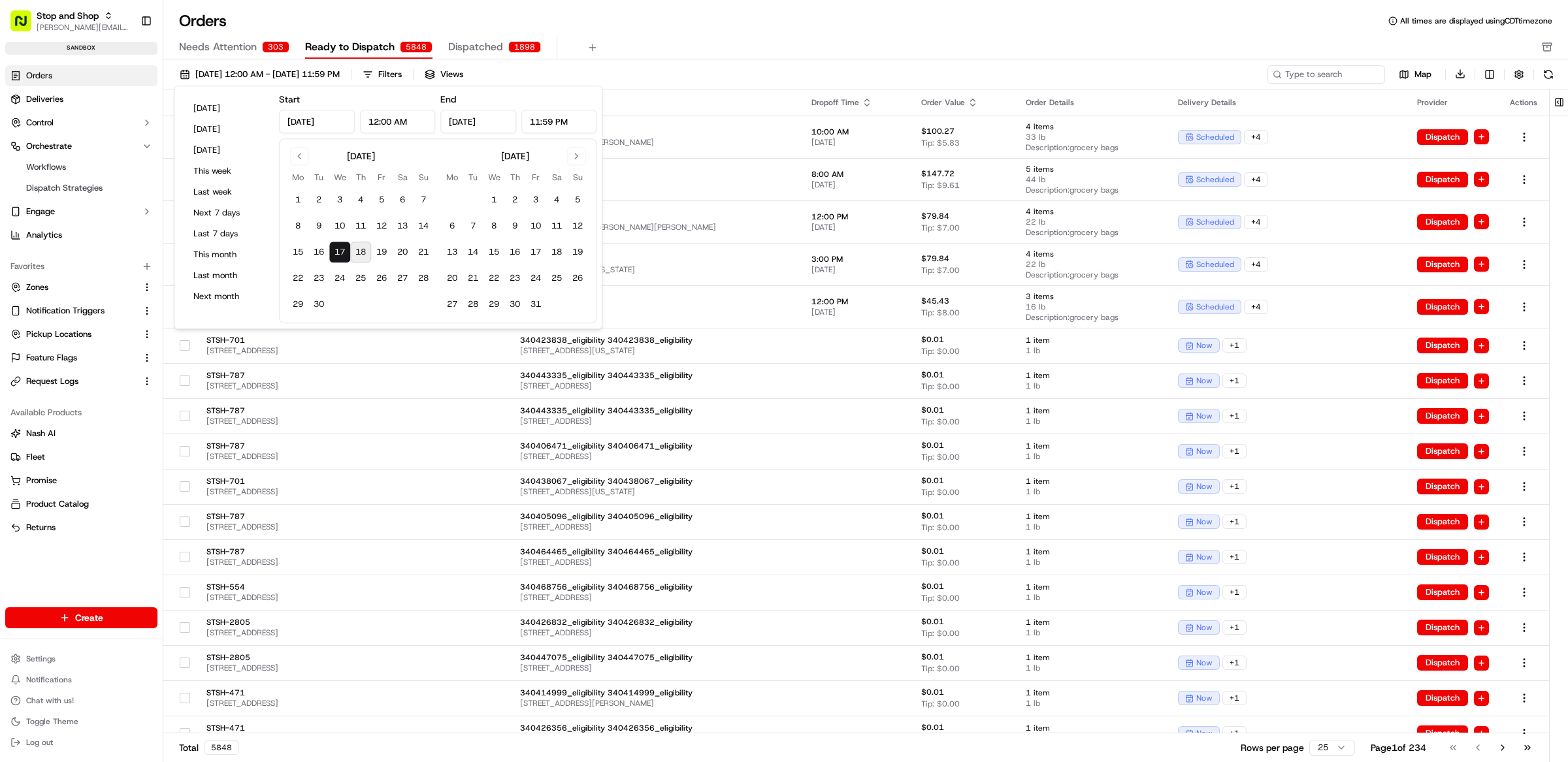
drag, startPoint x: 390, startPoint y: 123, endPoint x: 362, endPoint y: 123, distance: 28.0
click at [362, 123] on input "12:00 AM" at bounding box center [398, 121] width 76 height 23
click at [427, 118] on input "112:00 AM" at bounding box center [398, 121] width 76 height 23
drag, startPoint x: 426, startPoint y: 118, endPoint x: 357, endPoint y: 118, distance: 69.0
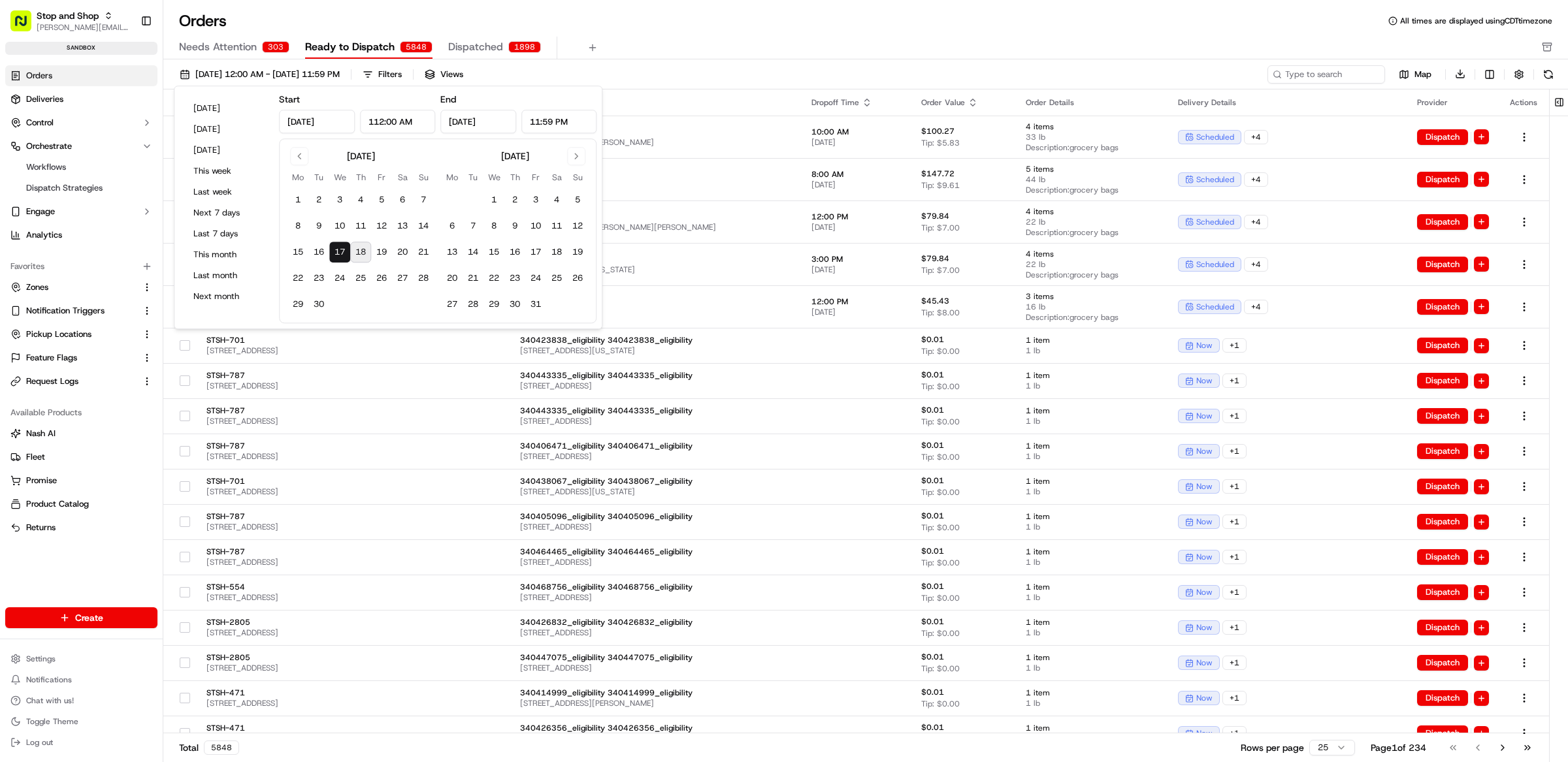
click at [357, 118] on div "Sep 17, 2025 112:00 AM" at bounding box center [356, 121] width 156 height 23
click at [379, 117] on input "12:00 PM" at bounding box center [398, 121] width 76 height 23
click at [384, 118] on input "1:00 PM" at bounding box center [398, 121] width 76 height 23
type input "1:20 PM"
click at [538, 122] on input "11:59 PM" at bounding box center [559, 121] width 76 height 23
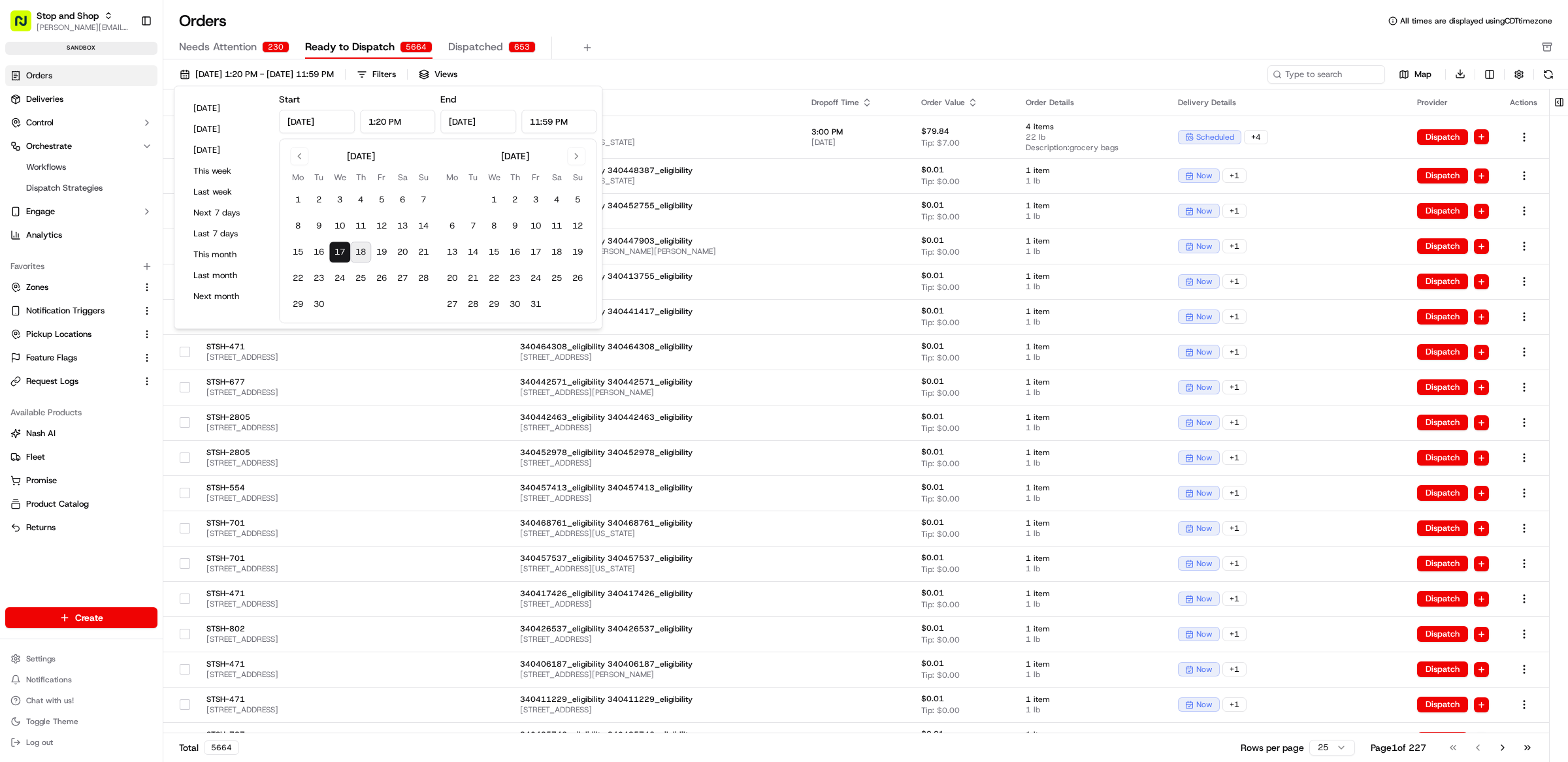
drag, startPoint x: 539, startPoint y: 122, endPoint x: 532, endPoint y: 122, distance: 7.0
click at [532, 122] on input "11:59 PM" at bounding box center [559, 121] width 76 height 23
drag, startPoint x: 549, startPoint y: 123, endPoint x: 537, endPoint y: 123, distance: 12.0
click at [537, 123] on input "2:59 PM" at bounding box center [559, 121] width 76 height 23
type input "2:15 PM"
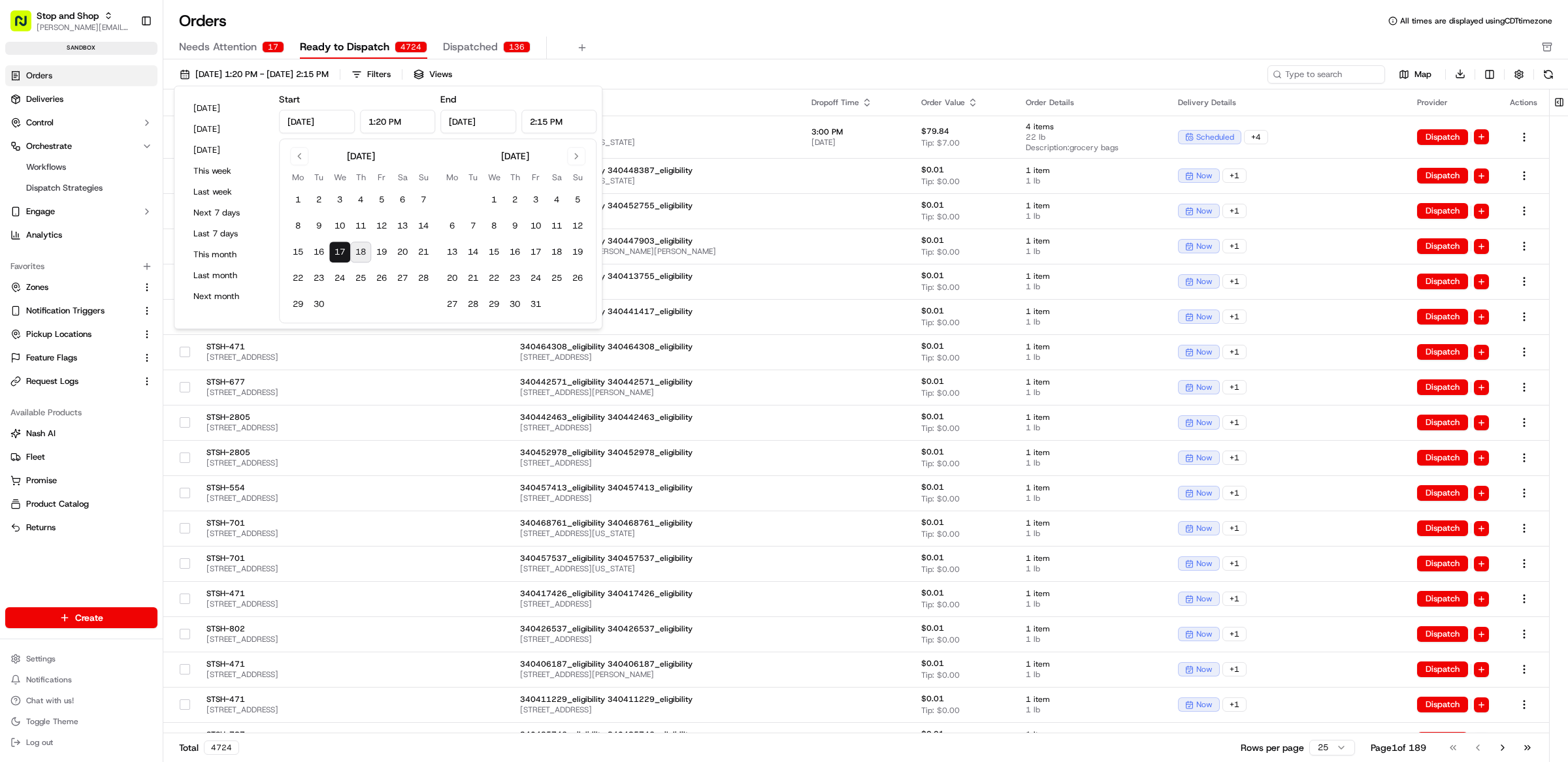
click at [670, 17] on div "Orders All times are displayed using CDT timezone" at bounding box center [866, 21] width 1404 height 21
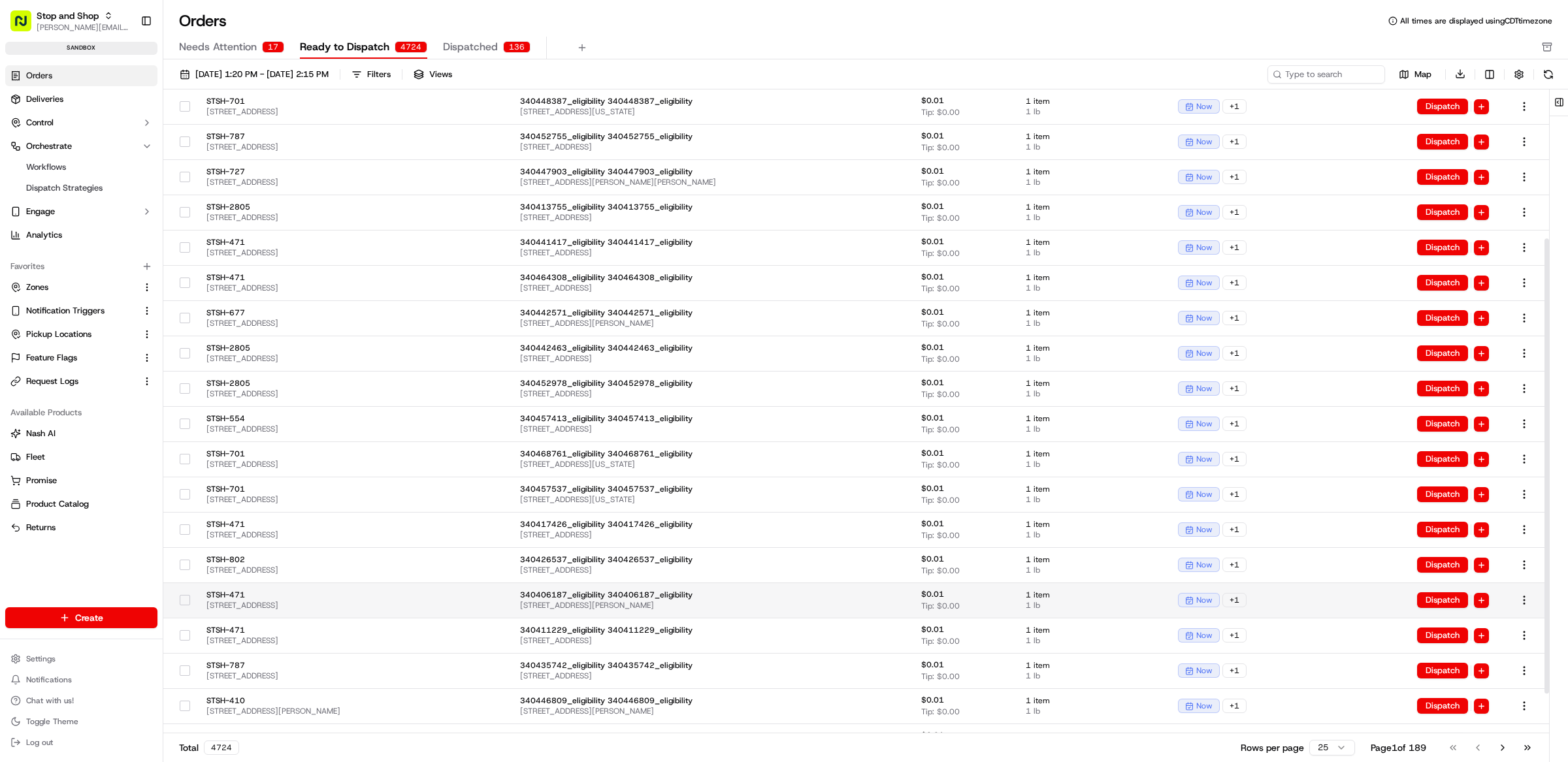
scroll to position [269, 0]
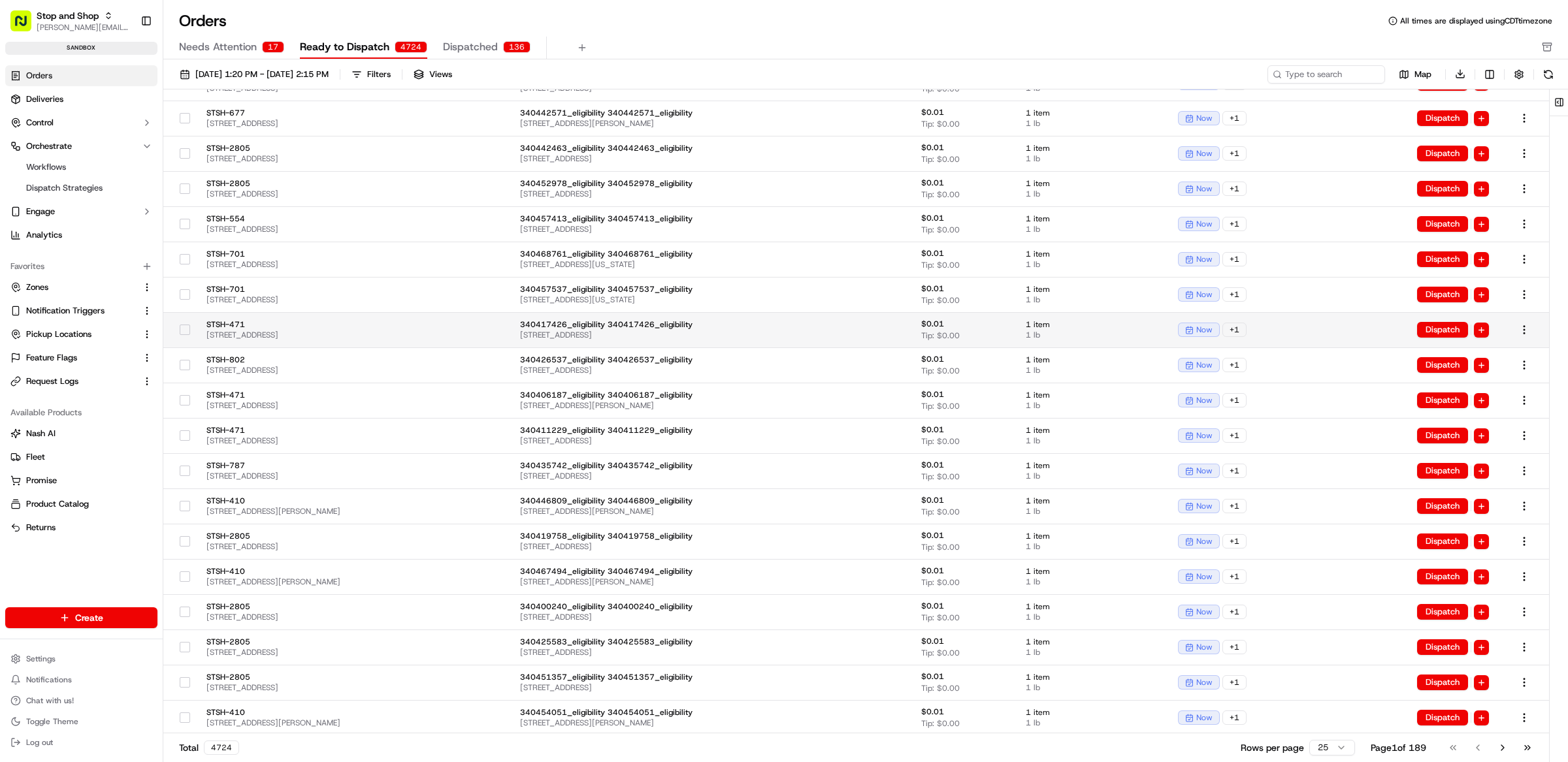
click at [393, 330] on span "209 N Main St, Andover, MA 01810, US" at bounding box center [299, 335] width 187 height 11
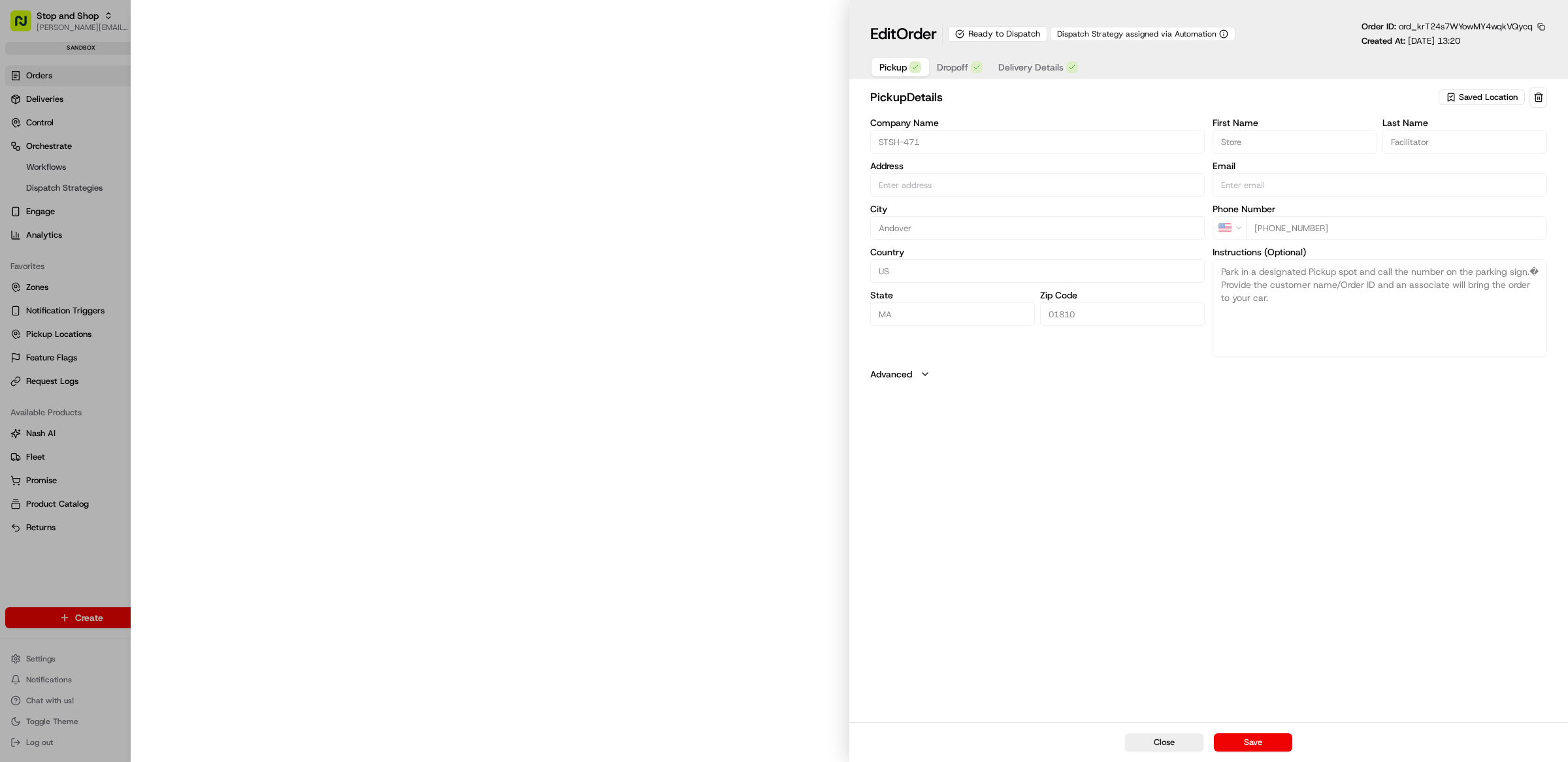
type input "209 N Main St, Andover, MA 01810, US"
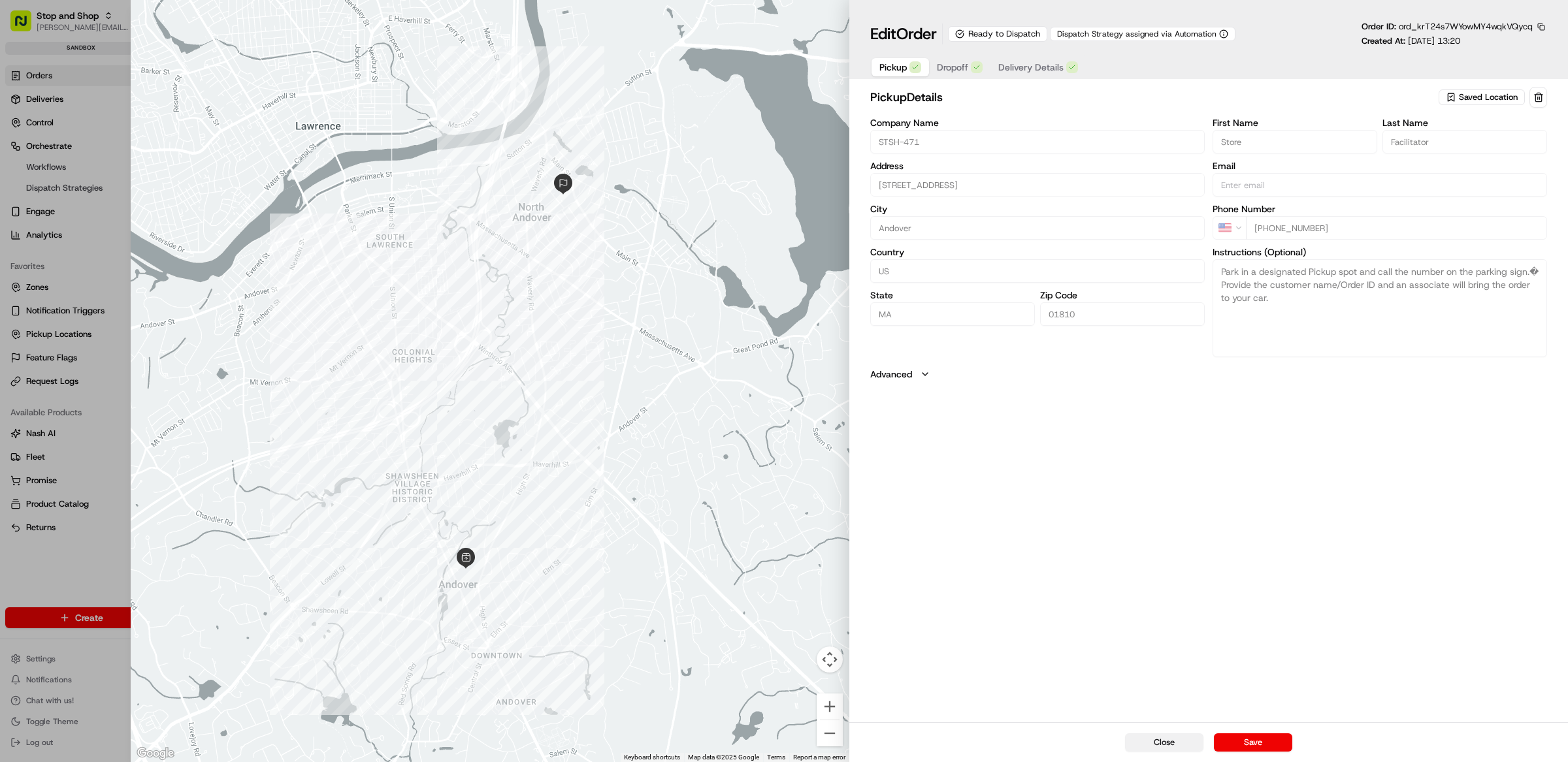
click at [1151, 747] on button "Close" at bounding box center [1164, 743] width 78 height 18
type input "+1"
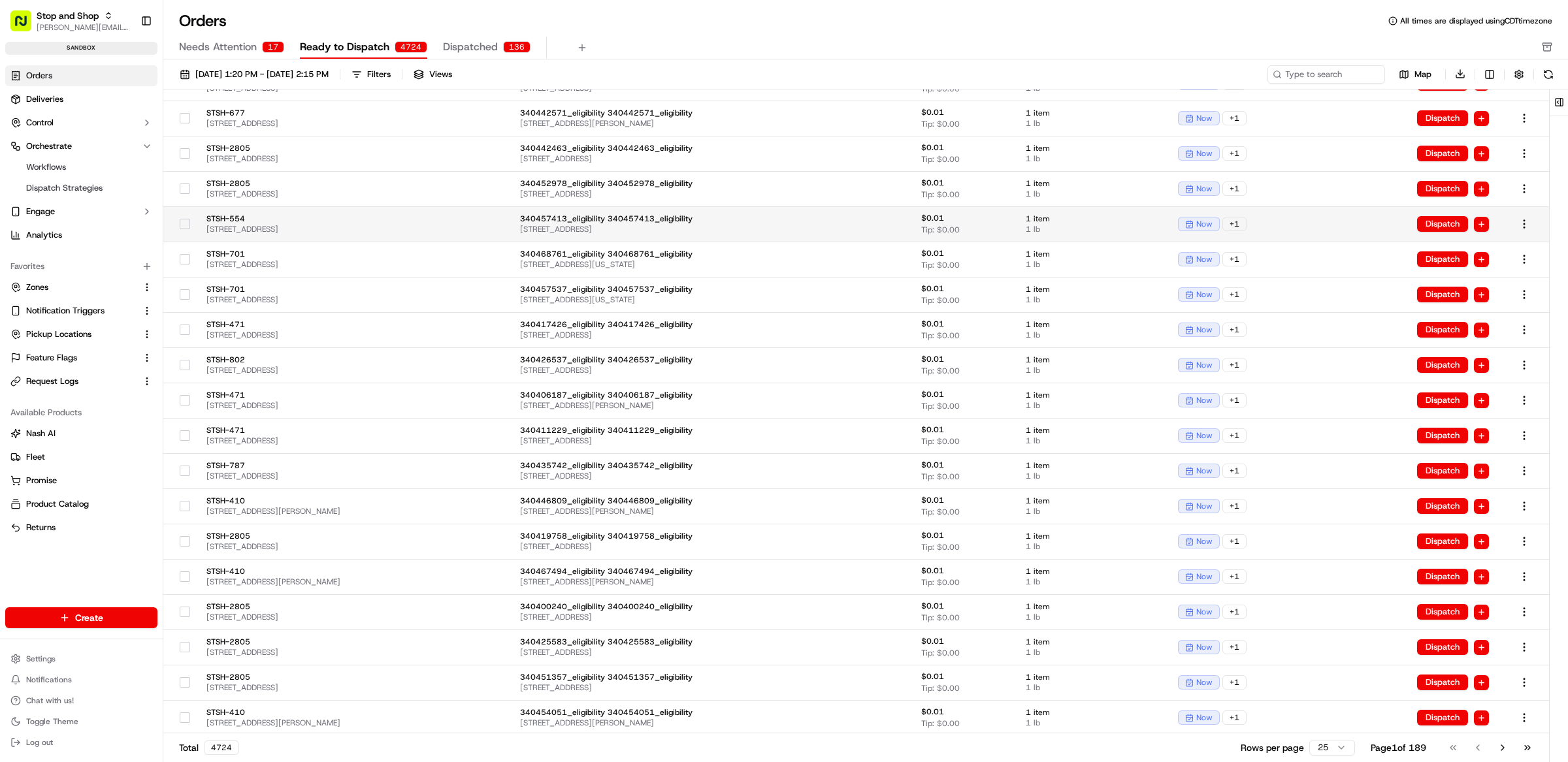
click at [1057, 231] on span "1 lb" at bounding box center [1091, 229] width 132 height 11
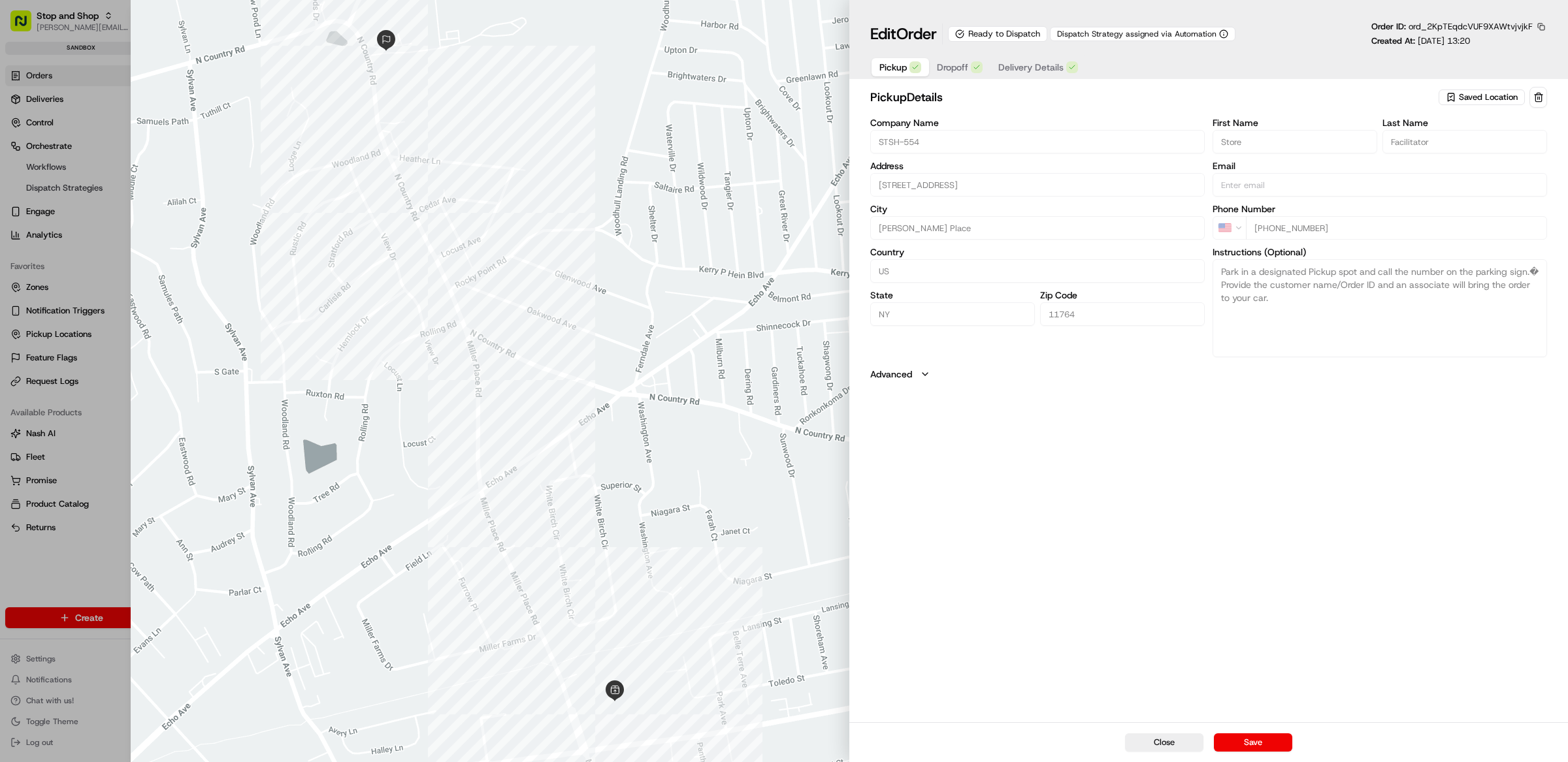
click at [1542, 25] on button "button" at bounding box center [1541, 27] width 12 height 12
click at [1504, 44] on button "Copy ID" at bounding box center [1505, 46] width 119 height 15
click at [1137, 745] on button "Close" at bounding box center [1164, 743] width 78 height 18
type input "+1"
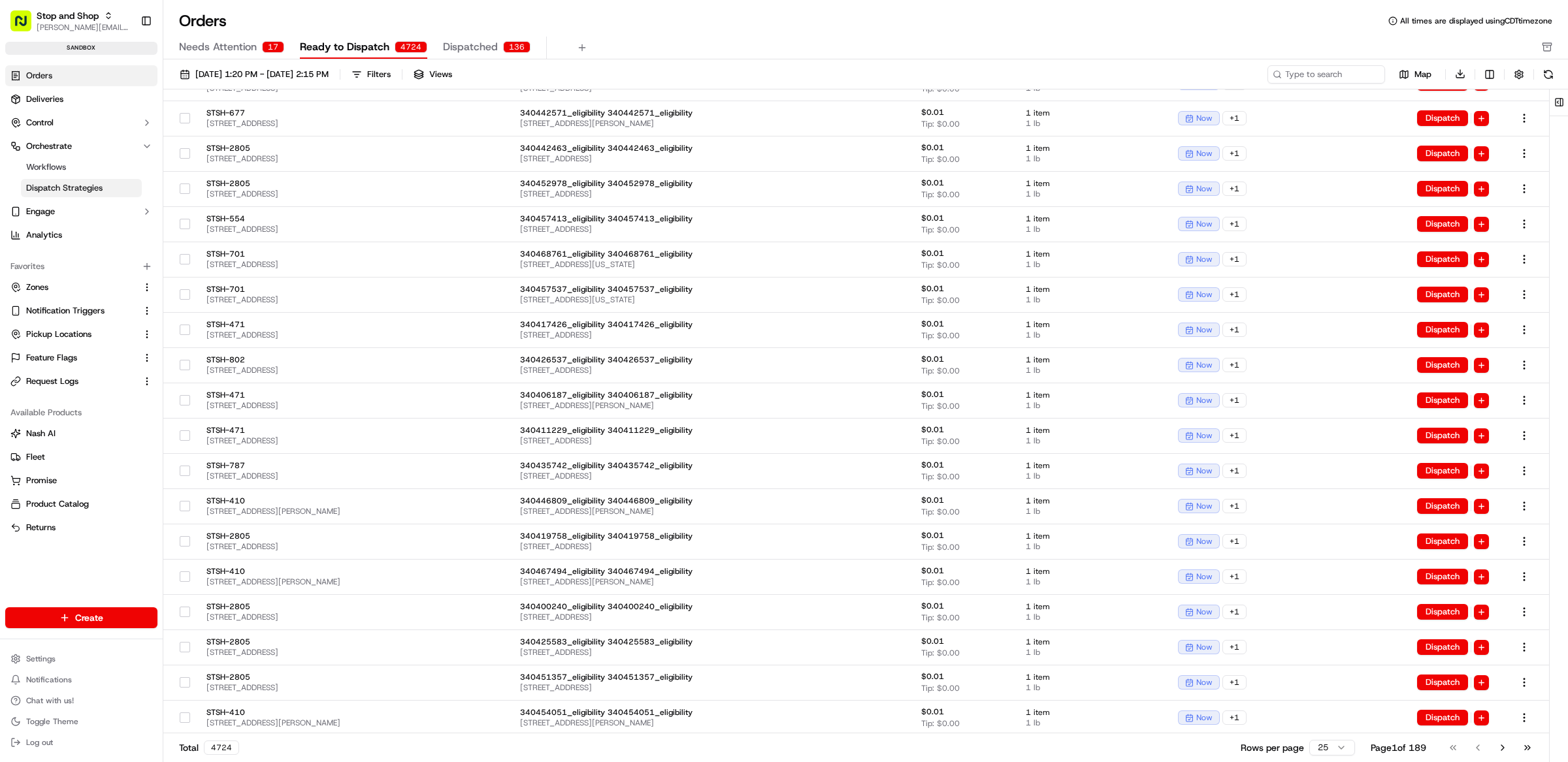
click at [83, 192] on span "Dispatch Strategies" at bounding box center [64, 188] width 77 height 12
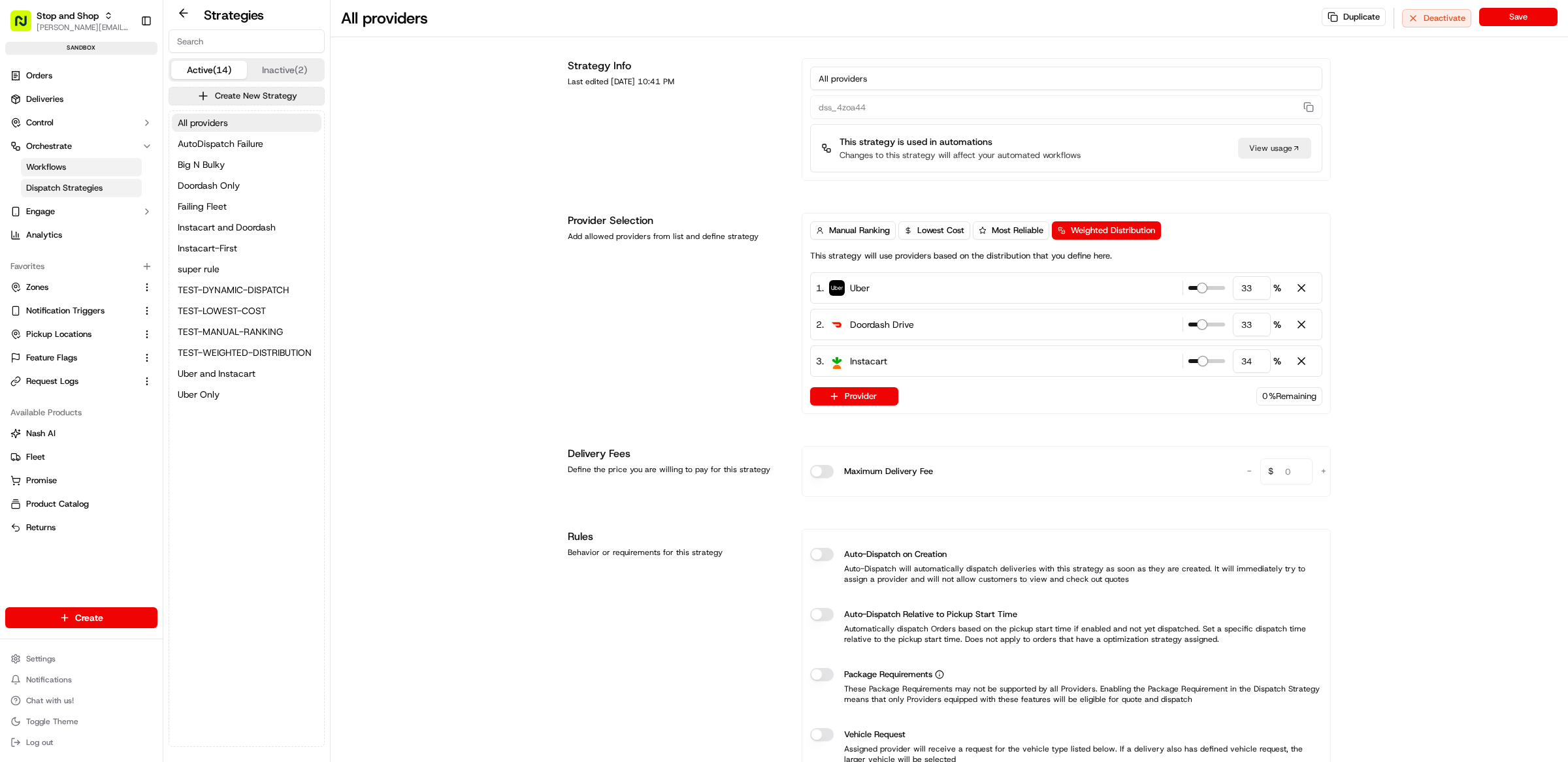
click at [71, 166] on link "Workflows" at bounding box center [81, 167] width 121 height 18
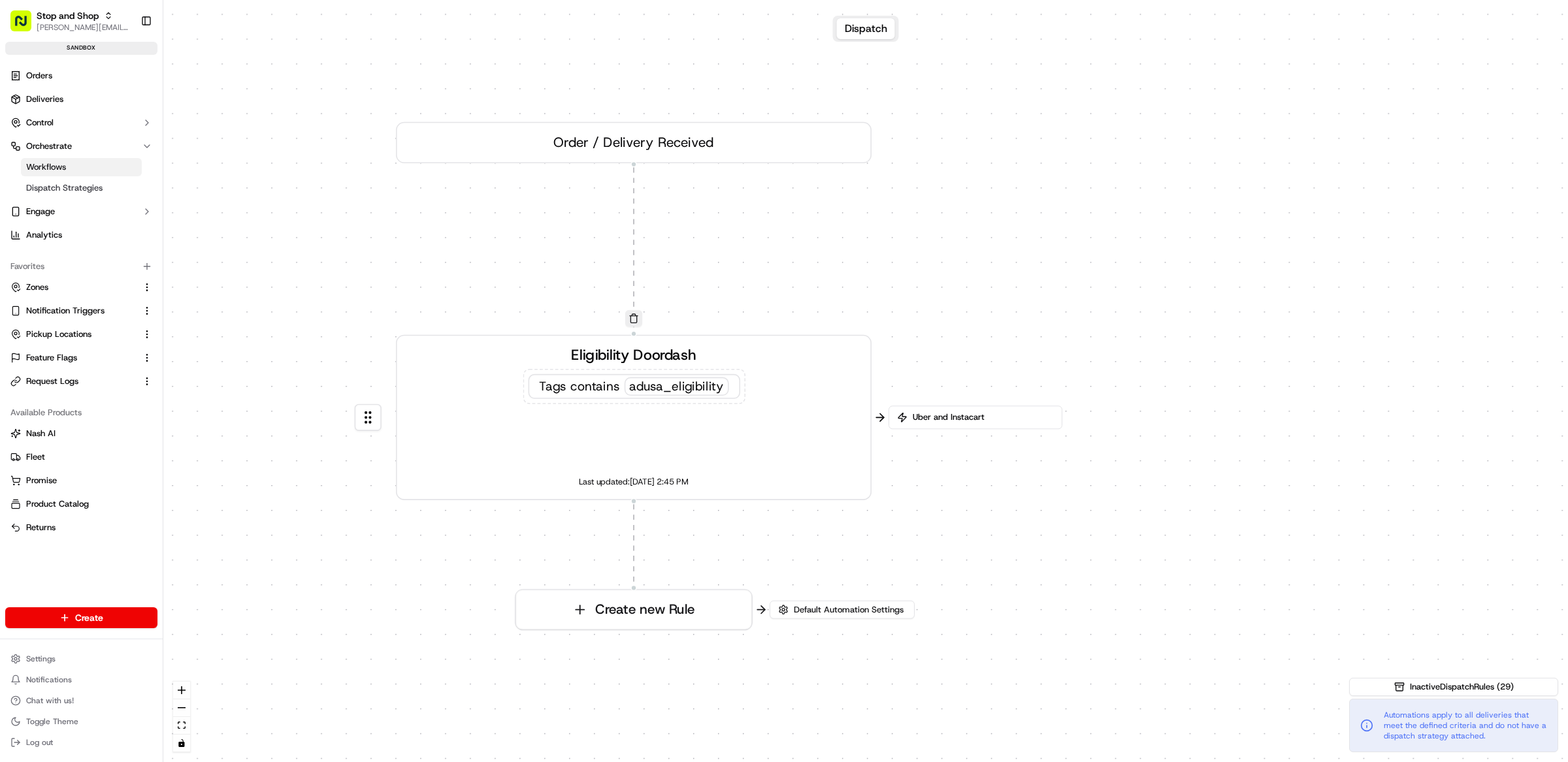
drag, startPoint x: 1254, startPoint y: 307, endPoint x: 961, endPoint y: 336, distance: 294.4
click at [950, 306] on div "0 0 Order / Delivery Received Eligibility Doordash Tags contains adusa_eligibil…" at bounding box center [866, 381] width 1404 height 762
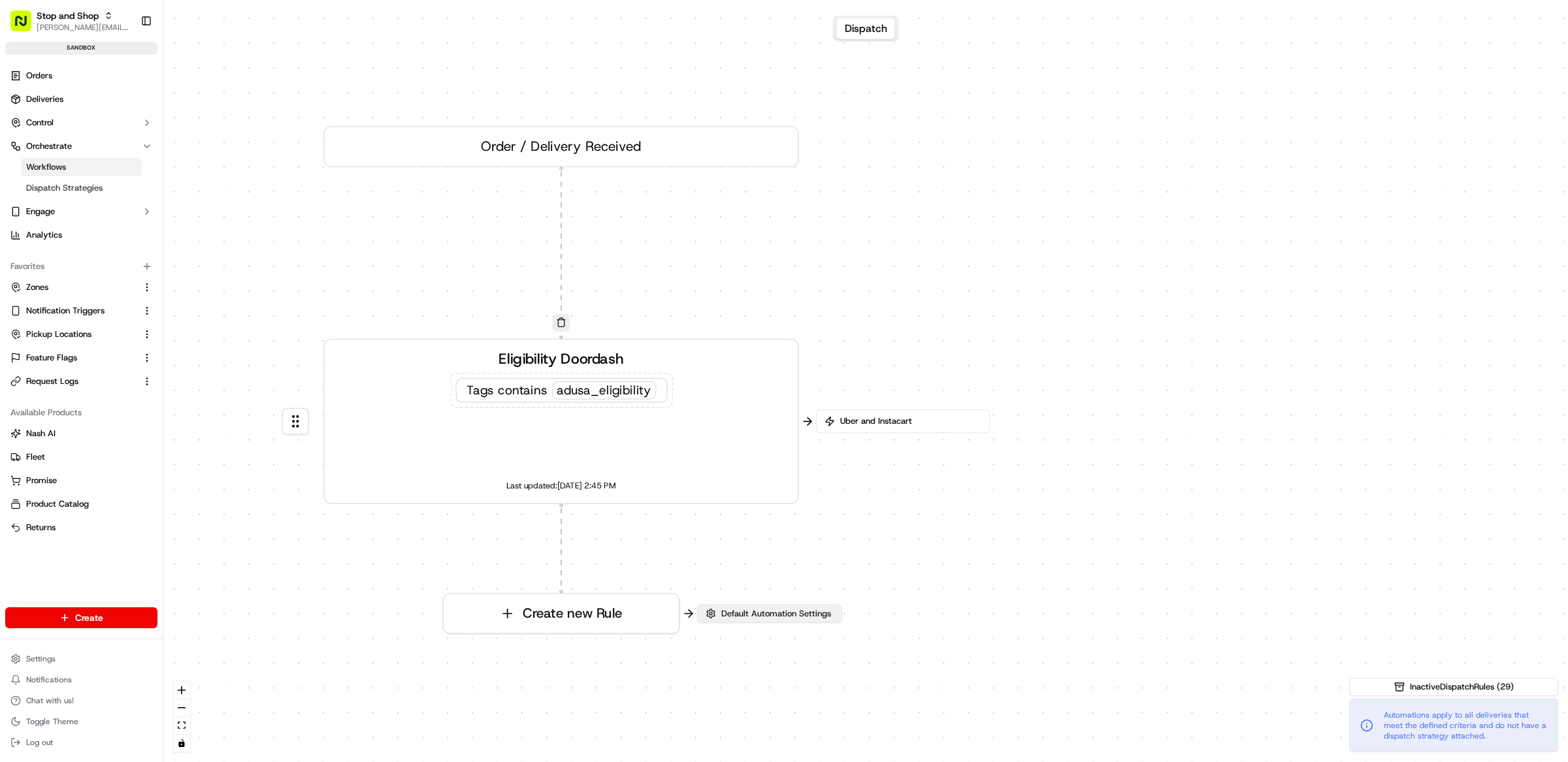
click at [794, 621] on button "Default Automation Settings" at bounding box center [770, 614] width 145 height 18
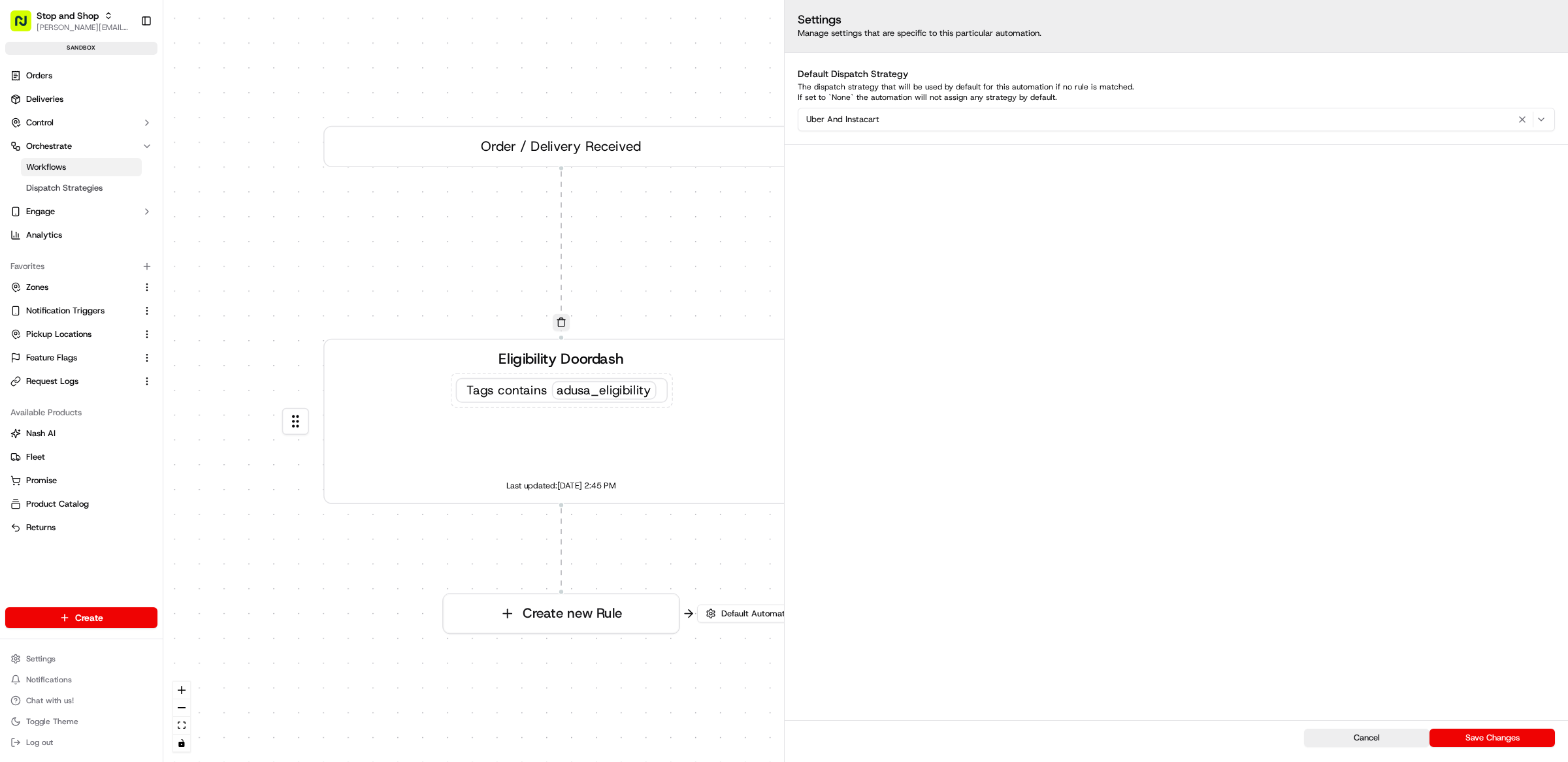
click at [712, 274] on div "0 0 Order / Delivery Received Eligibility Doordash Tags contains adusa_eligibil…" at bounding box center [866, 381] width 1404 height 762
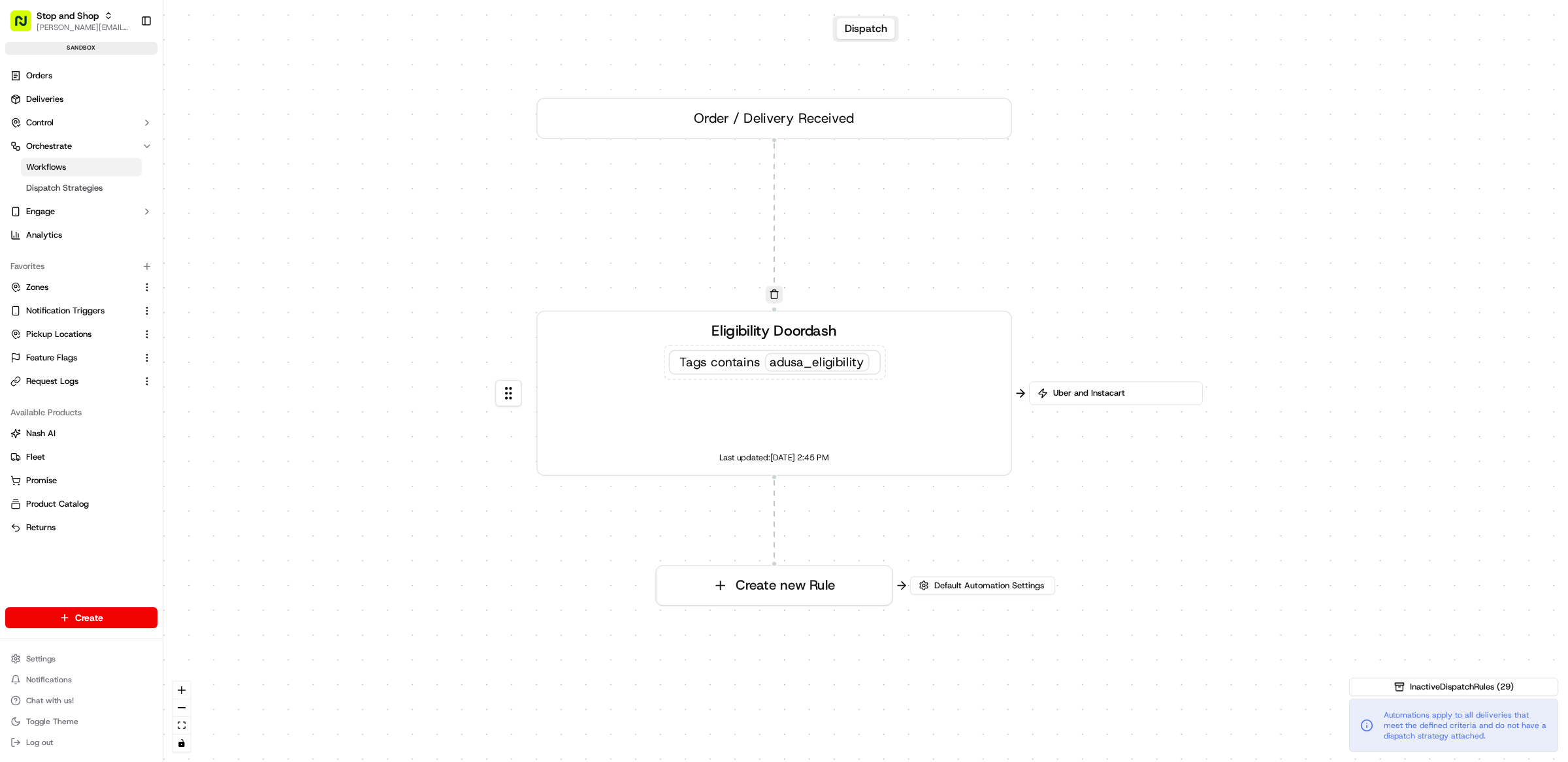
drag, startPoint x: 898, startPoint y: 307, endPoint x: 1111, endPoint y: 279, distance: 214.8
click at [1111, 279] on div "0 0 Order / Delivery Received Eligibility Doordash Tags contains adusa_eligibil…" at bounding box center [866, 381] width 1404 height 762
click at [104, 182] on link "Dispatch Strategies" at bounding box center [81, 188] width 121 height 18
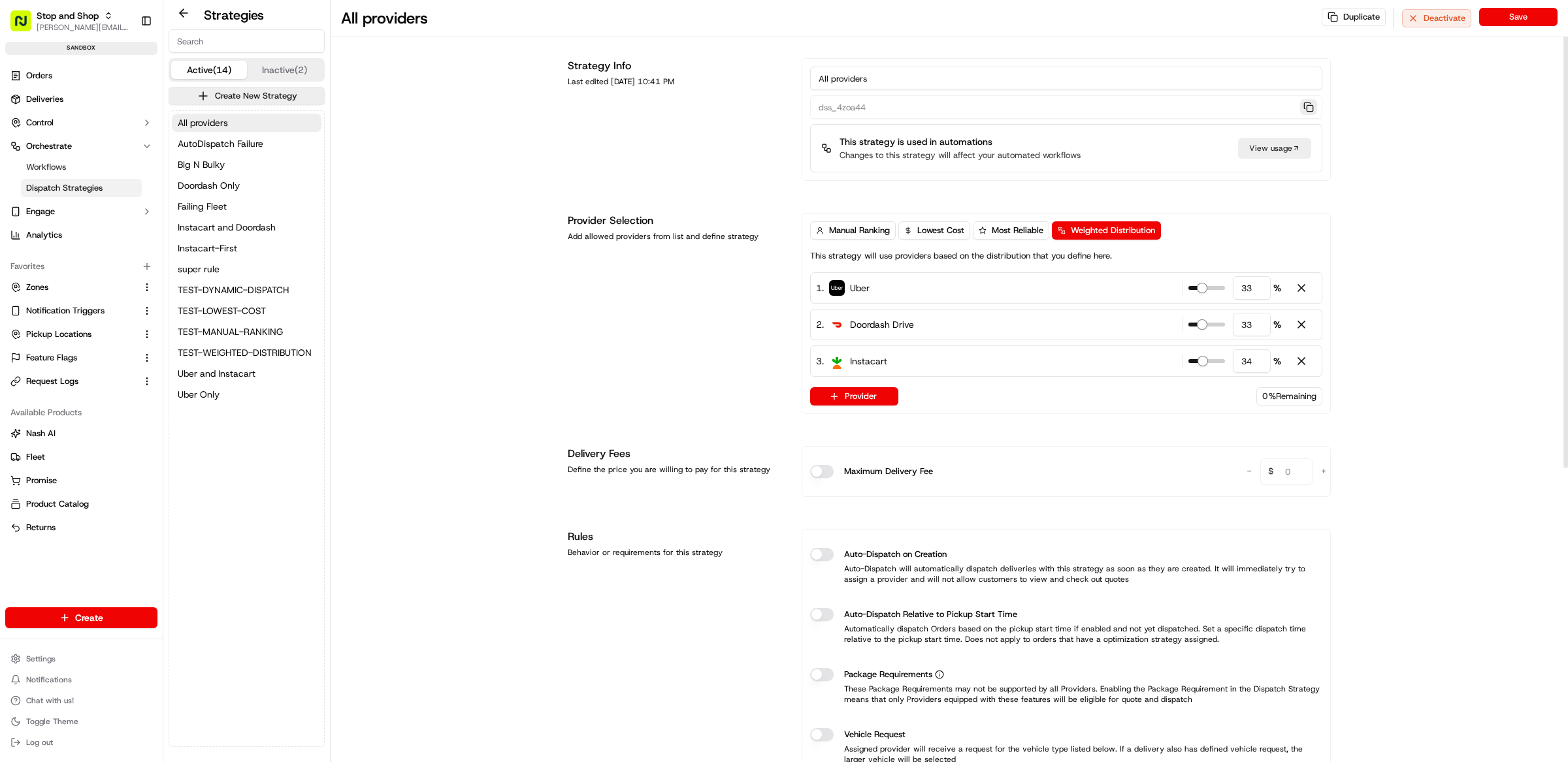
click at [1308, 109] on button "button" at bounding box center [1308, 107] width 17 height 15
click at [233, 124] on button "All providers" at bounding box center [246, 122] width 149 height 18
click at [1307, 111] on button "button" at bounding box center [1308, 107] width 17 height 15
click at [86, 79] on link "Orders" at bounding box center [80, 76] width 152 height 21
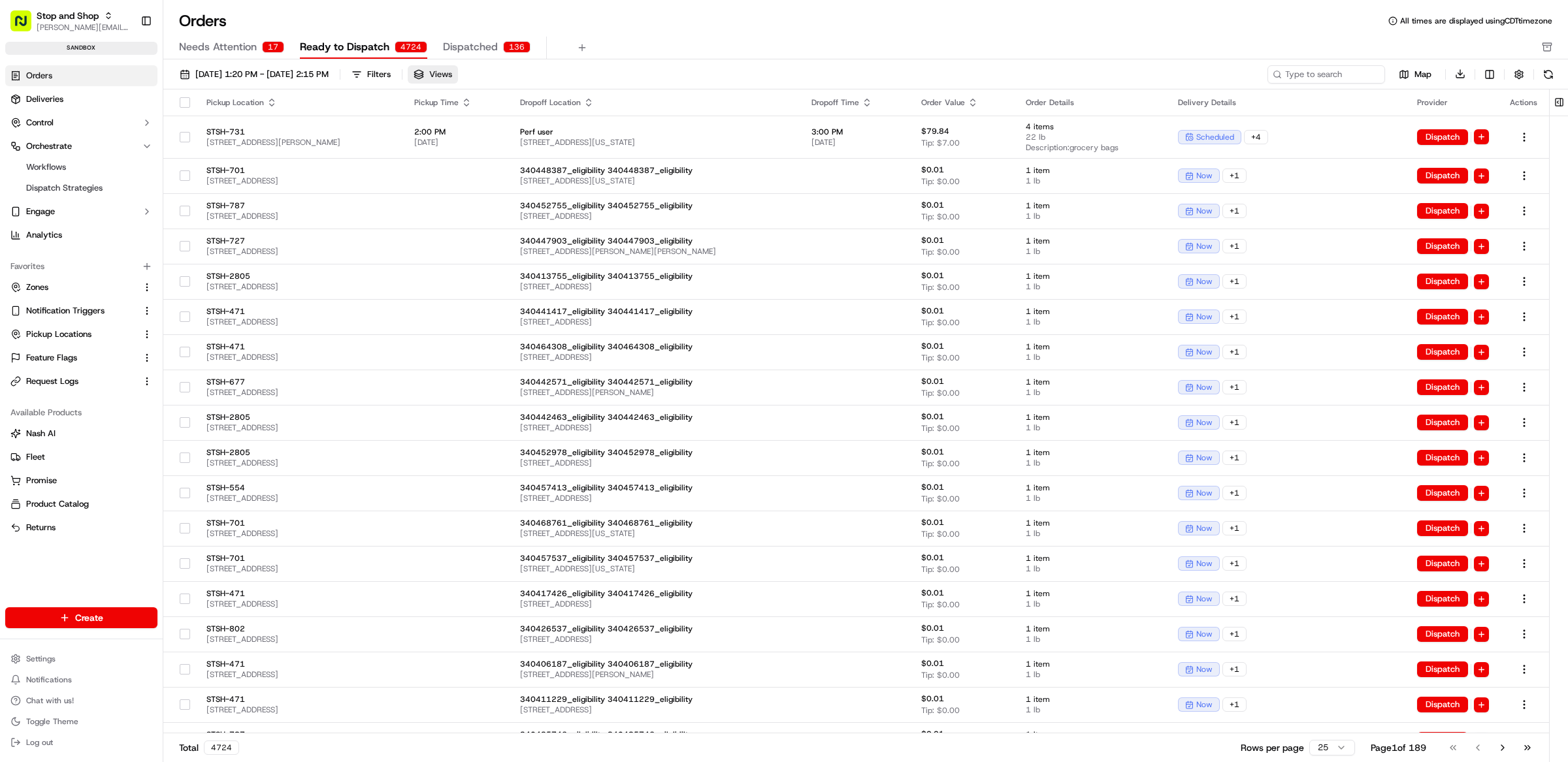
click at [458, 75] on button "Views" at bounding box center [433, 74] width 50 height 18
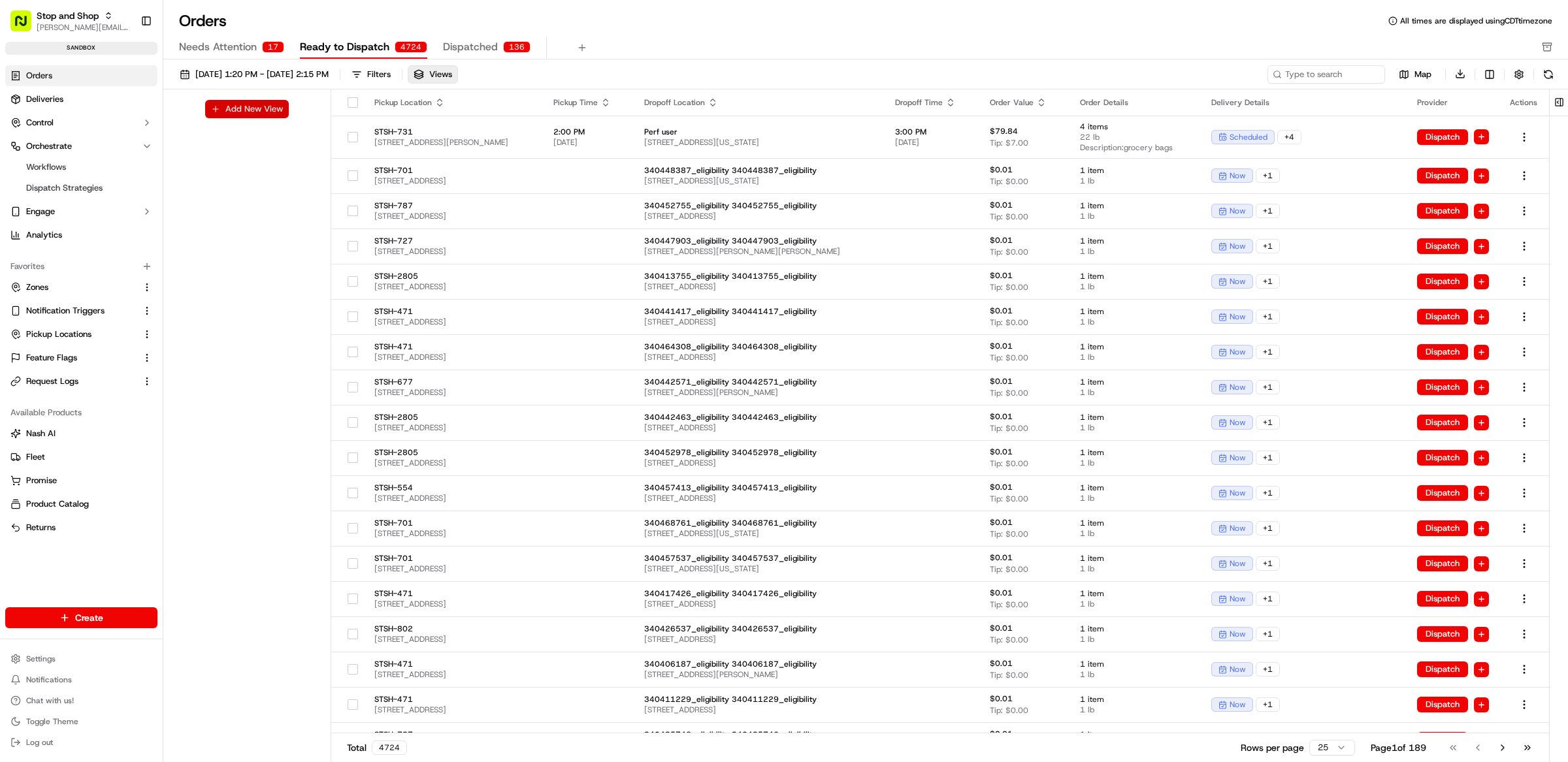
click at [261, 107] on button "Add New View" at bounding box center [247, 108] width 83 height 18
click at [261, 137] on body "Stop and Shop matt@usenash.com Toggle Sidebar sandbox Orders Deliveries Control…" at bounding box center [784, 381] width 1568 height 762
click at [832, 39] on html "Stop and Shop matt@usenash.com Toggle Sidebar sandbox Orders Deliveries Control…" at bounding box center [784, 381] width 1568 height 762
click at [70, 188] on span "Dispatch Strategies" at bounding box center [64, 188] width 77 height 12
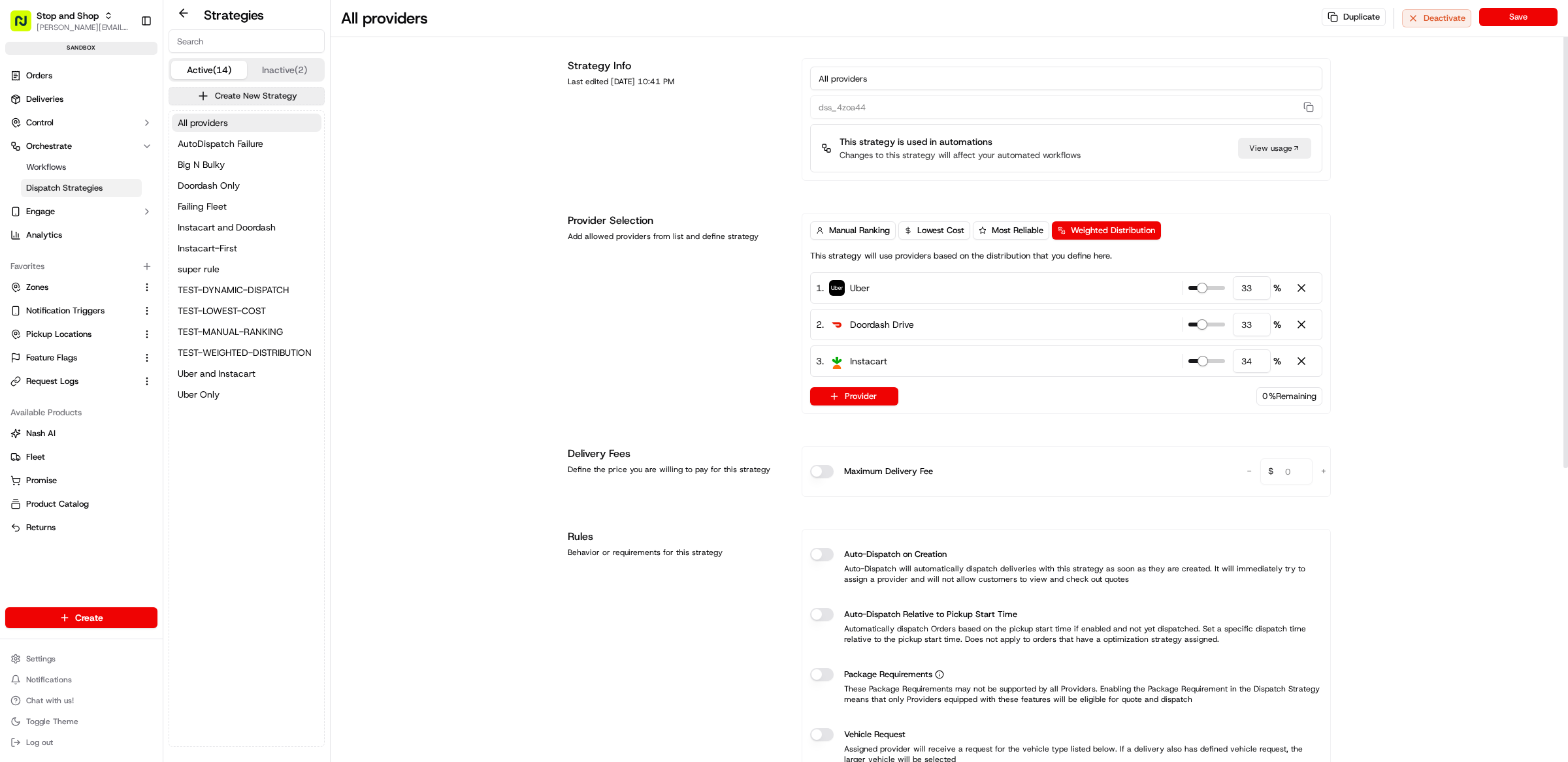
click at [502, 312] on div "All providers Duplicate Deactivate Save Strategy Info Last edited Jul 27, 2025 …" at bounding box center [949, 620] width 1238 height 1239
click at [806, 110] on div "All providers dss_4zoa44 This strategy is used in automations Changes to this s…" at bounding box center [1066, 119] width 529 height 123
click at [665, 243] on div "Provider Selection Add allowed providers from list and define strategy" at bounding box center [676, 314] width 218 height 201
click at [1285, 151] on div "View usage" at bounding box center [1275, 148] width 74 height 21
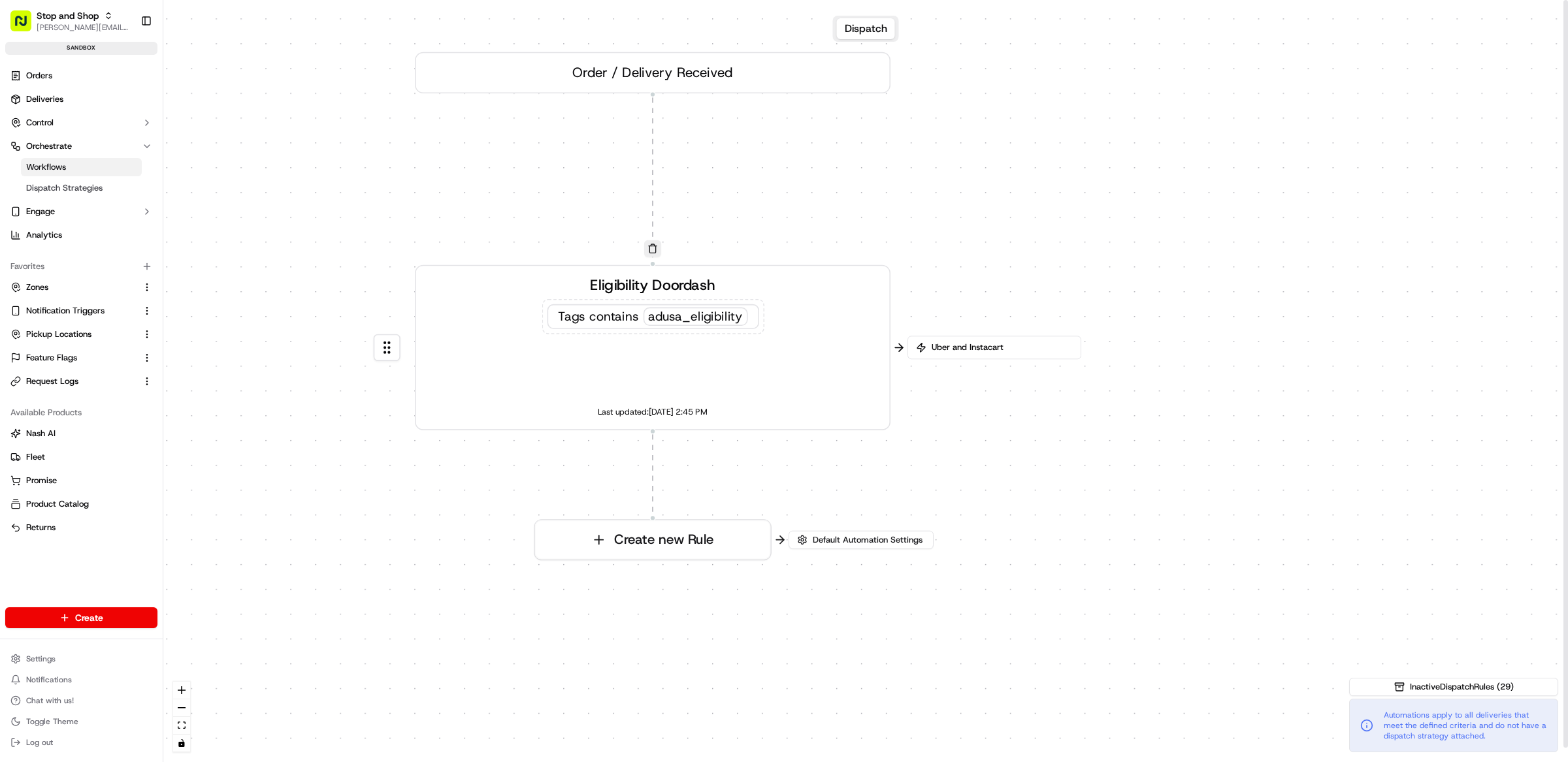
drag, startPoint x: 1262, startPoint y: 304, endPoint x: 1041, endPoint y: 220, distance: 236.4
click at [1041, 220] on div "0 0 Order / Delivery Received Eligibility Doordash Tags contains adusa_eligibil…" at bounding box center [866, 381] width 1404 height 762
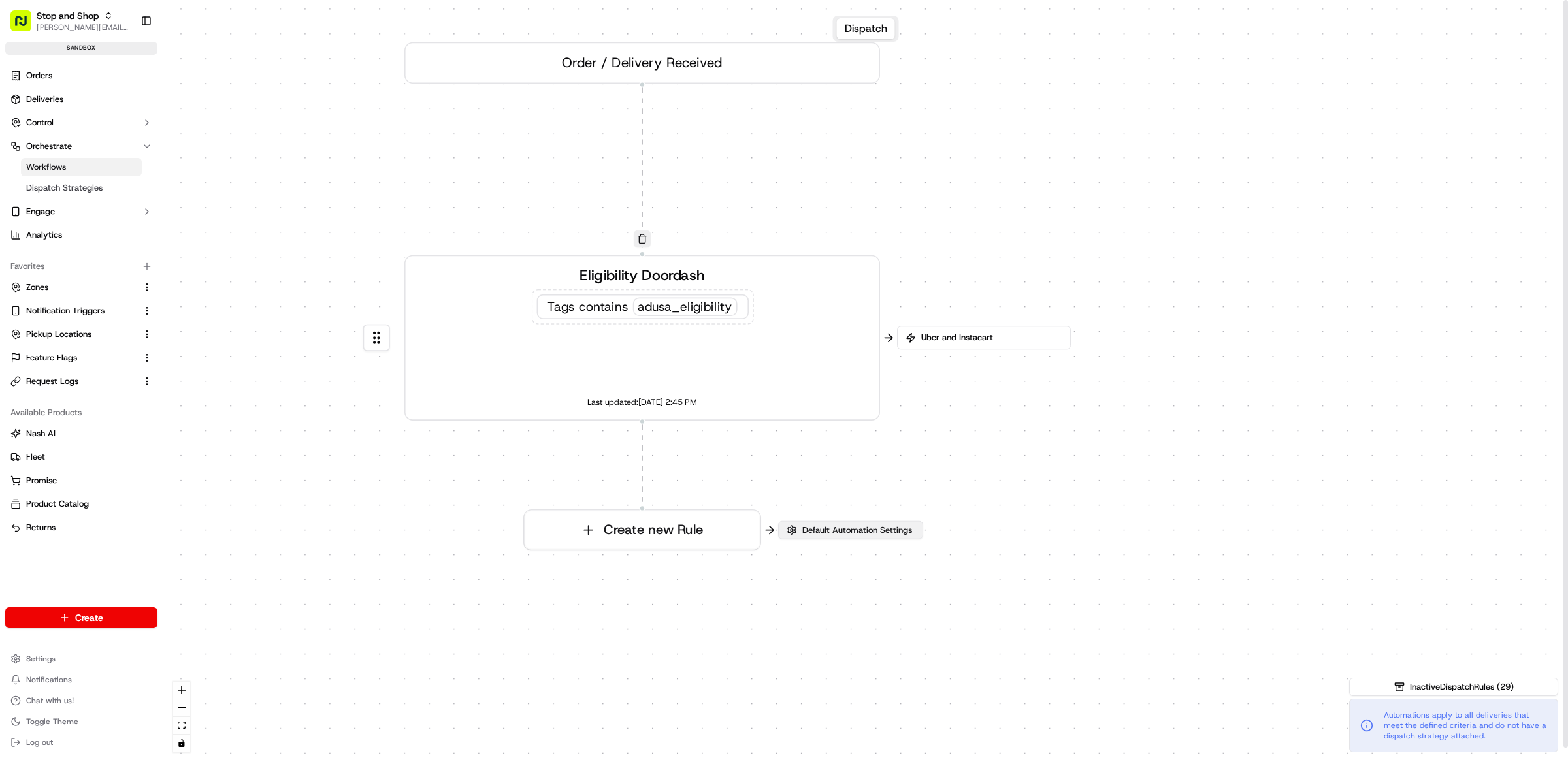
click at [877, 525] on span "Default Automation Settings" at bounding box center [857, 531] width 115 height 12
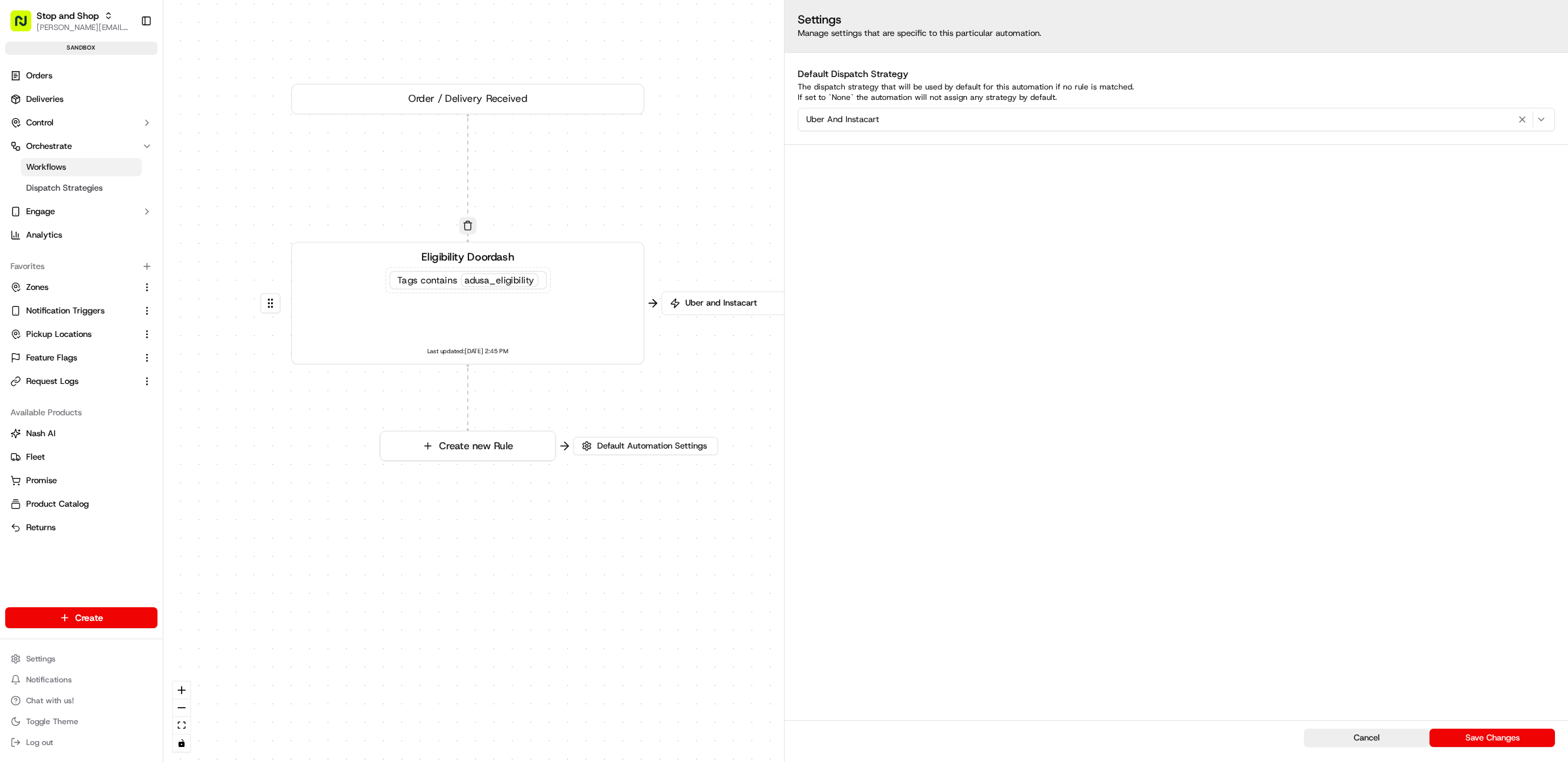
drag, startPoint x: 722, startPoint y: 197, endPoint x: 555, endPoint y: 198, distance: 167.0
click at [555, 198] on div "0 0 Order / Delivery Received Eligibility Doordash Tags contains adusa_eligibil…" at bounding box center [866, 381] width 1404 height 762
click at [77, 186] on span "Dispatch Strategies" at bounding box center [64, 188] width 77 height 12
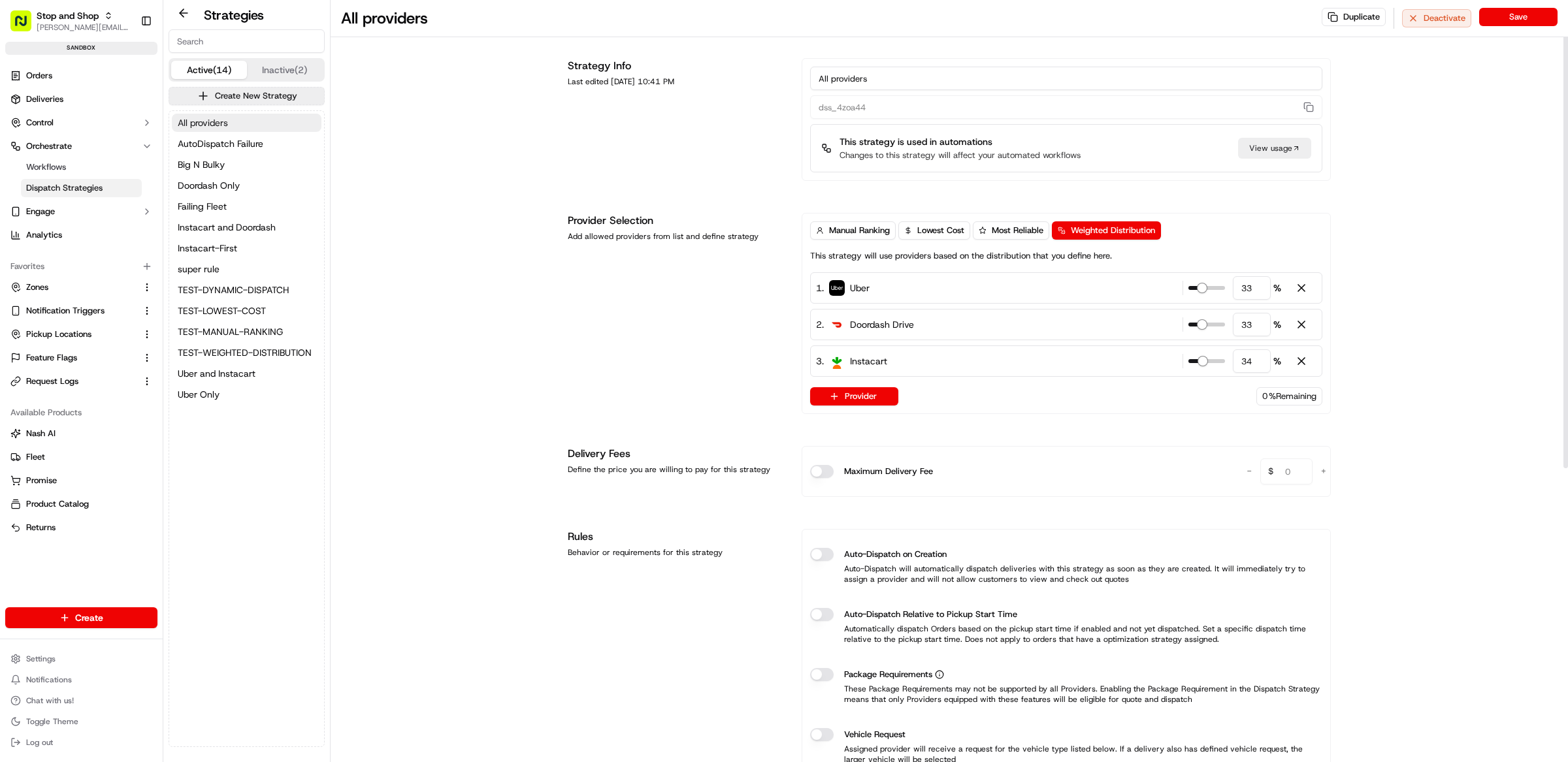
click at [243, 119] on button "All providers" at bounding box center [246, 122] width 149 height 18
click at [248, 136] on button "AutoDispatch Failure" at bounding box center [246, 143] width 149 height 18
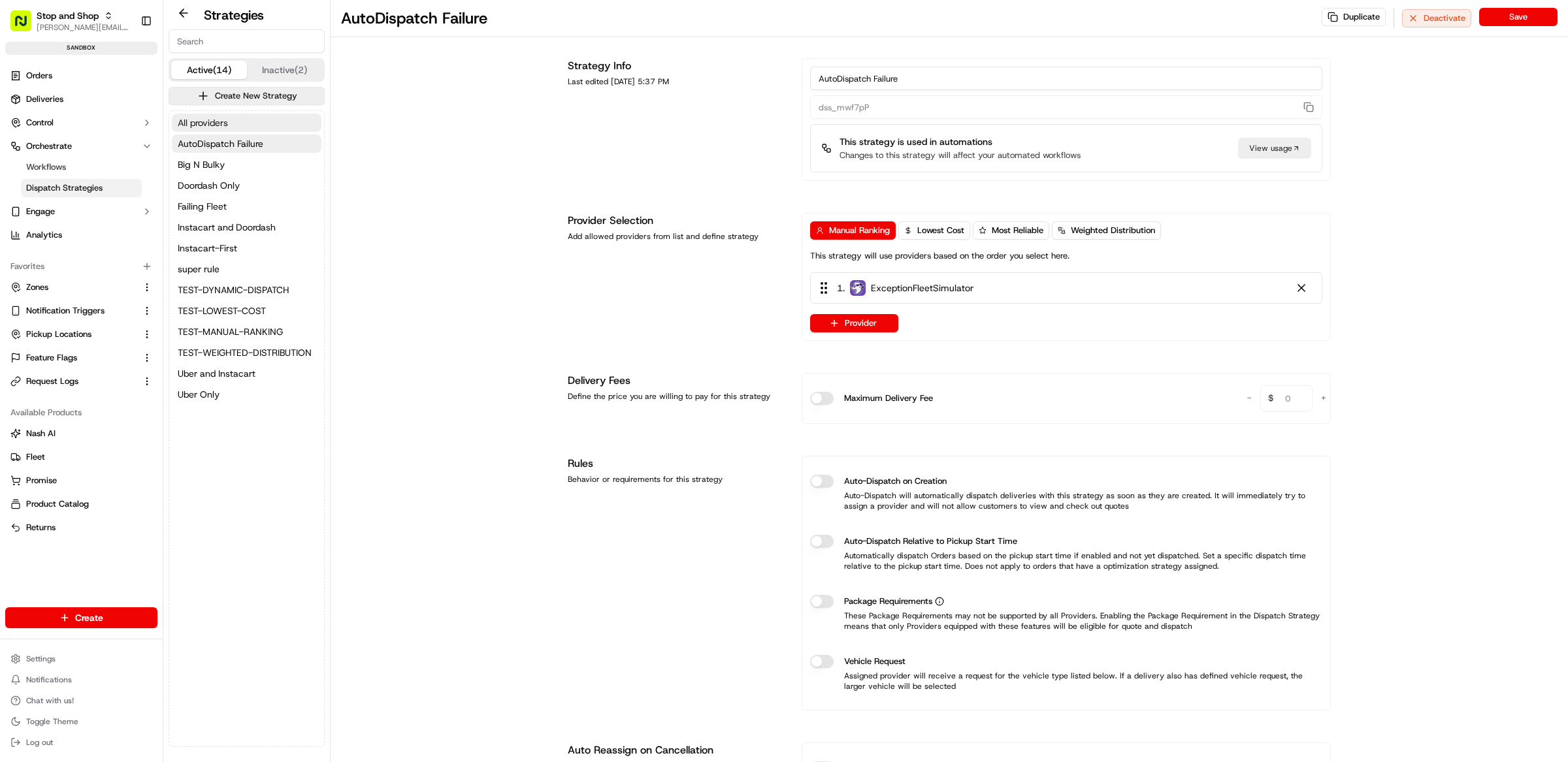
click at [246, 119] on button "All providers" at bounding box center [246, 122] width 149 height 18
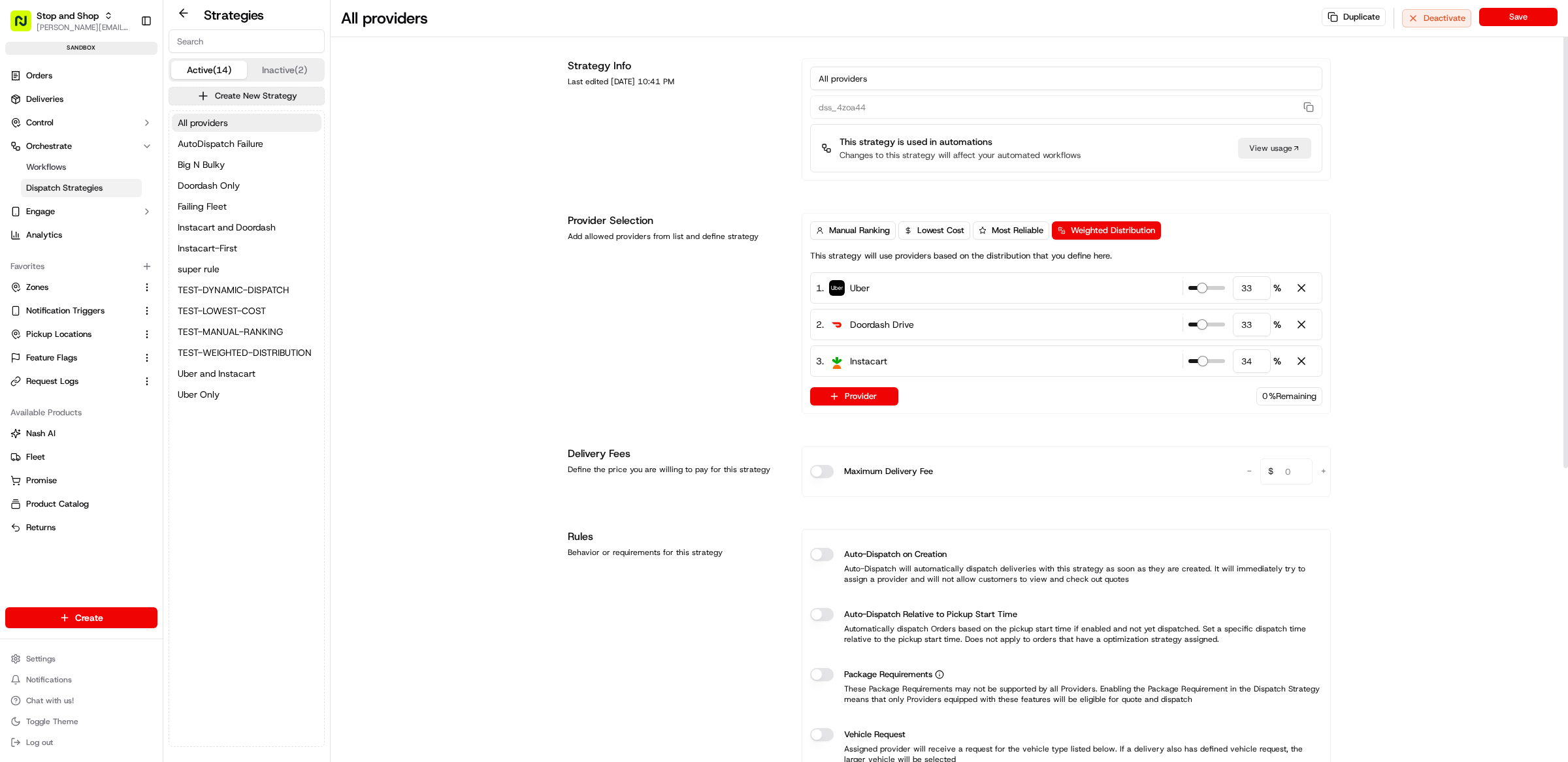
click at [606, 192] on div "Strategy Info Last edited Jul 27, 2025 10:41 PM All providers dss_4zoa44 This s…" at bounding box center [949, 638] width 763 height 1161
